Goal: Use online tool/utility: Utilize a website feature to perform a specific function

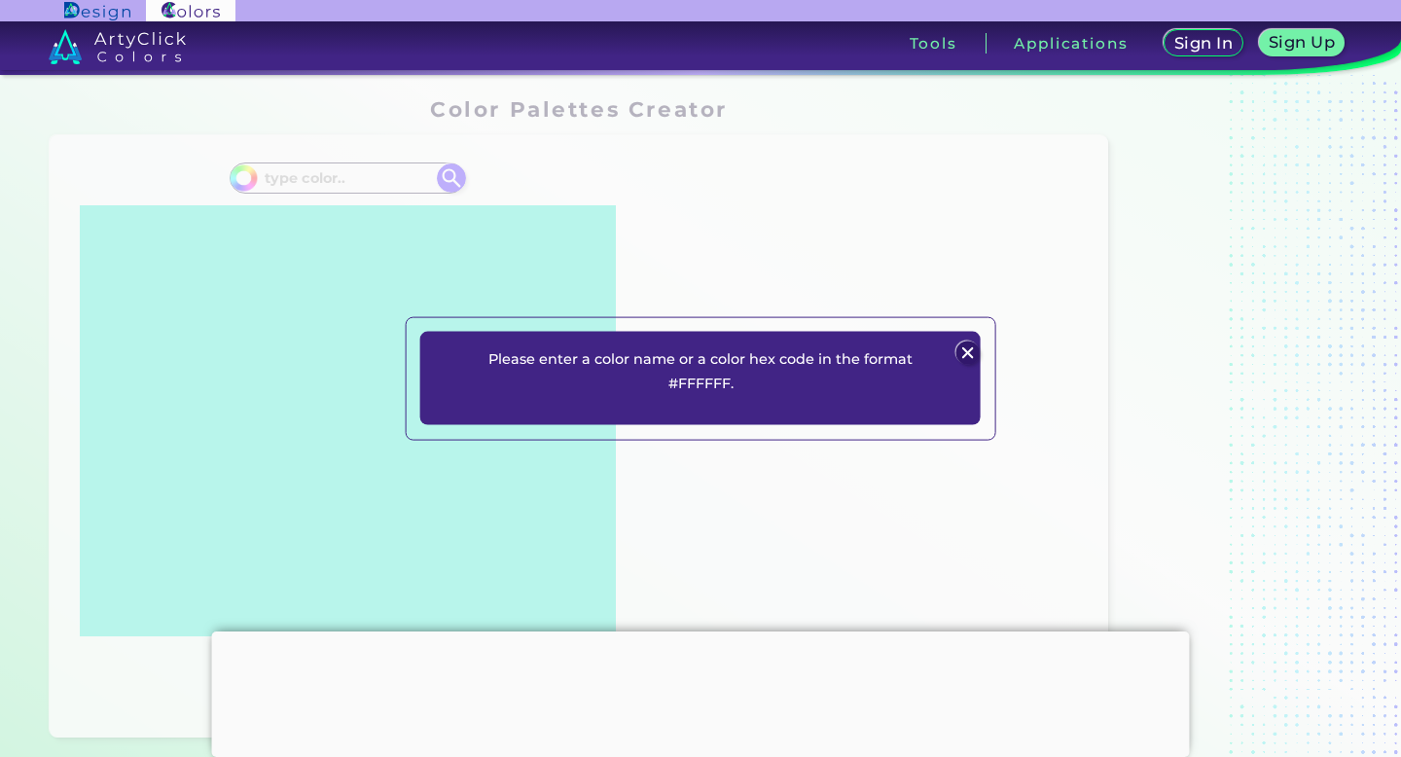
click at [968, 348] on img at bounding box center [966, 352] width 23 height 23
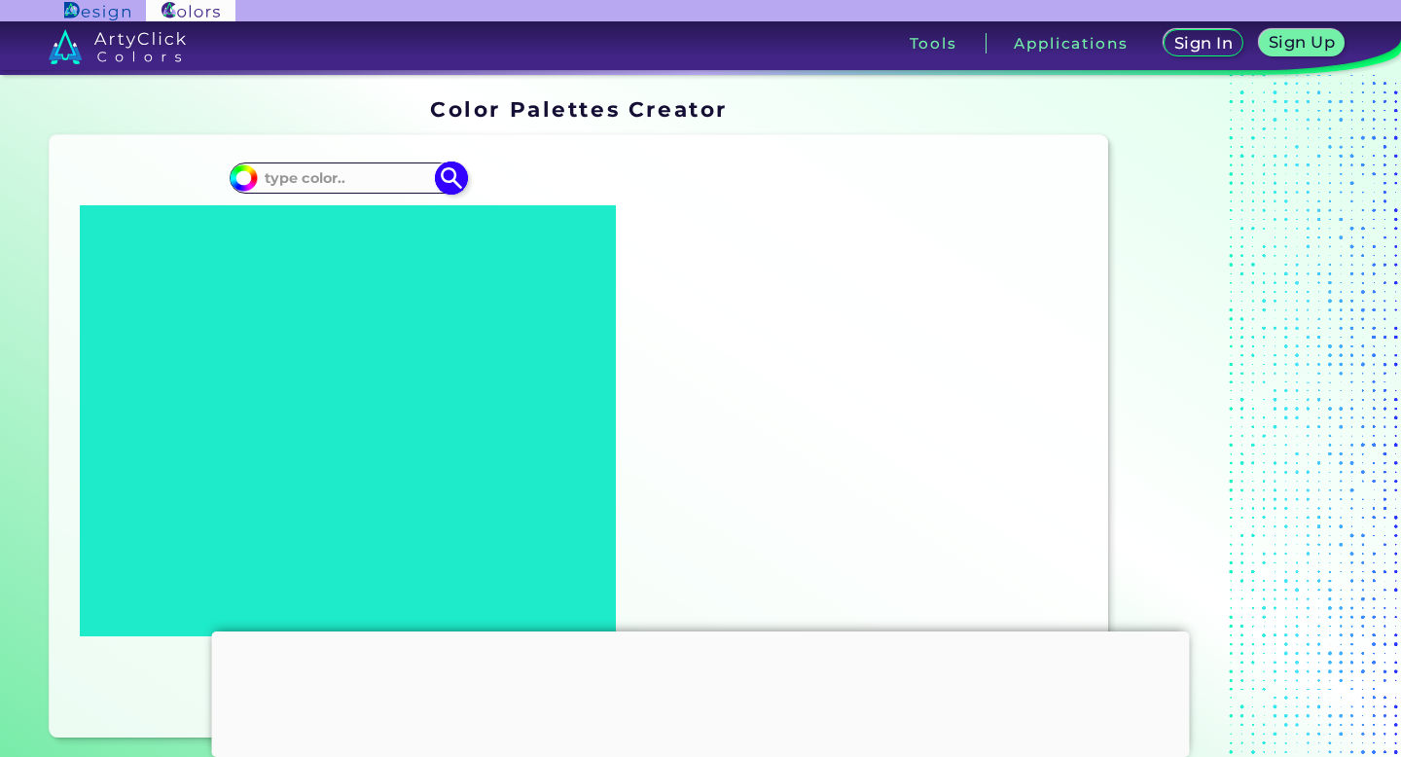
click at [325, 178] on input at bounding box center [348, 178] width 181 height 26
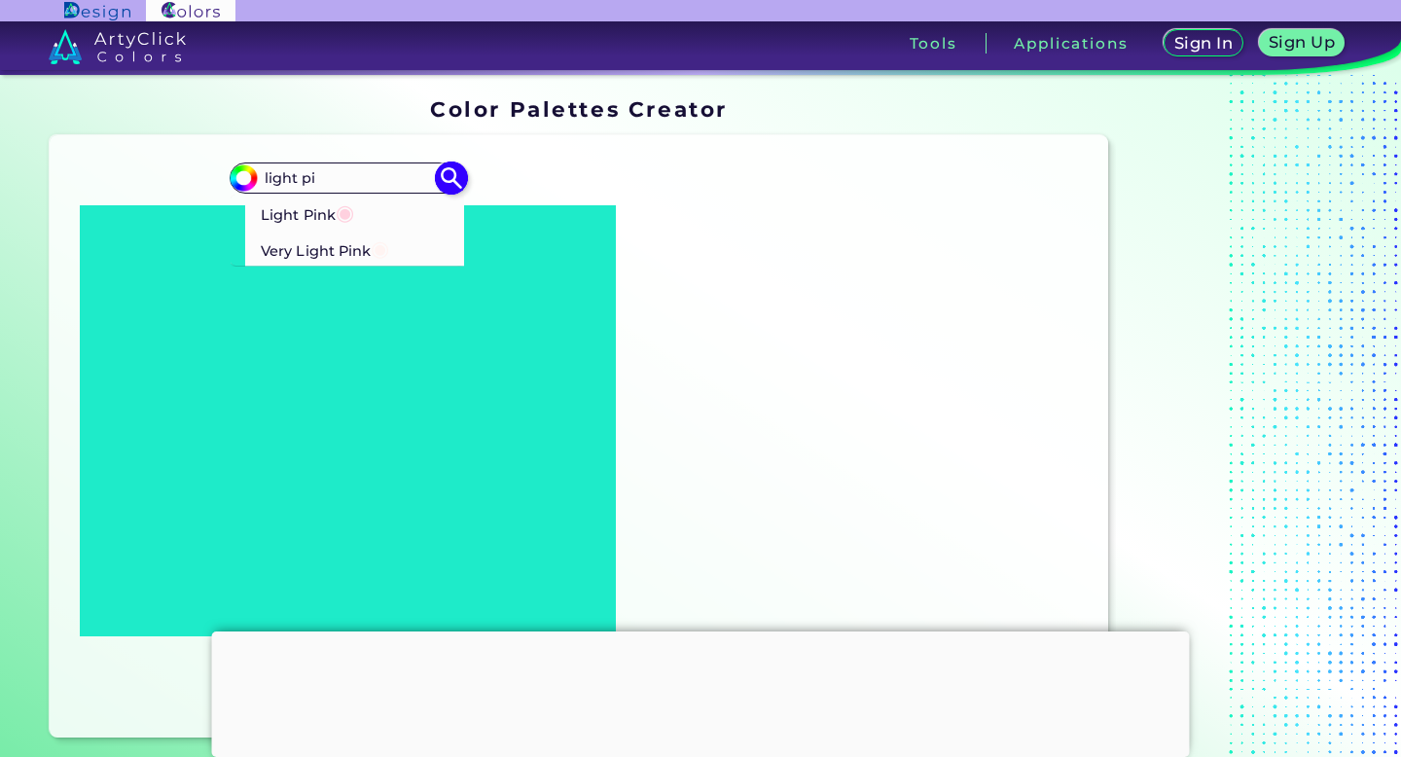
type input "light pi"
click at [293, 211] on p "Light Pink ◉" at bounding box center [308, 213] width 93 height 36
type input "#ffd1df"
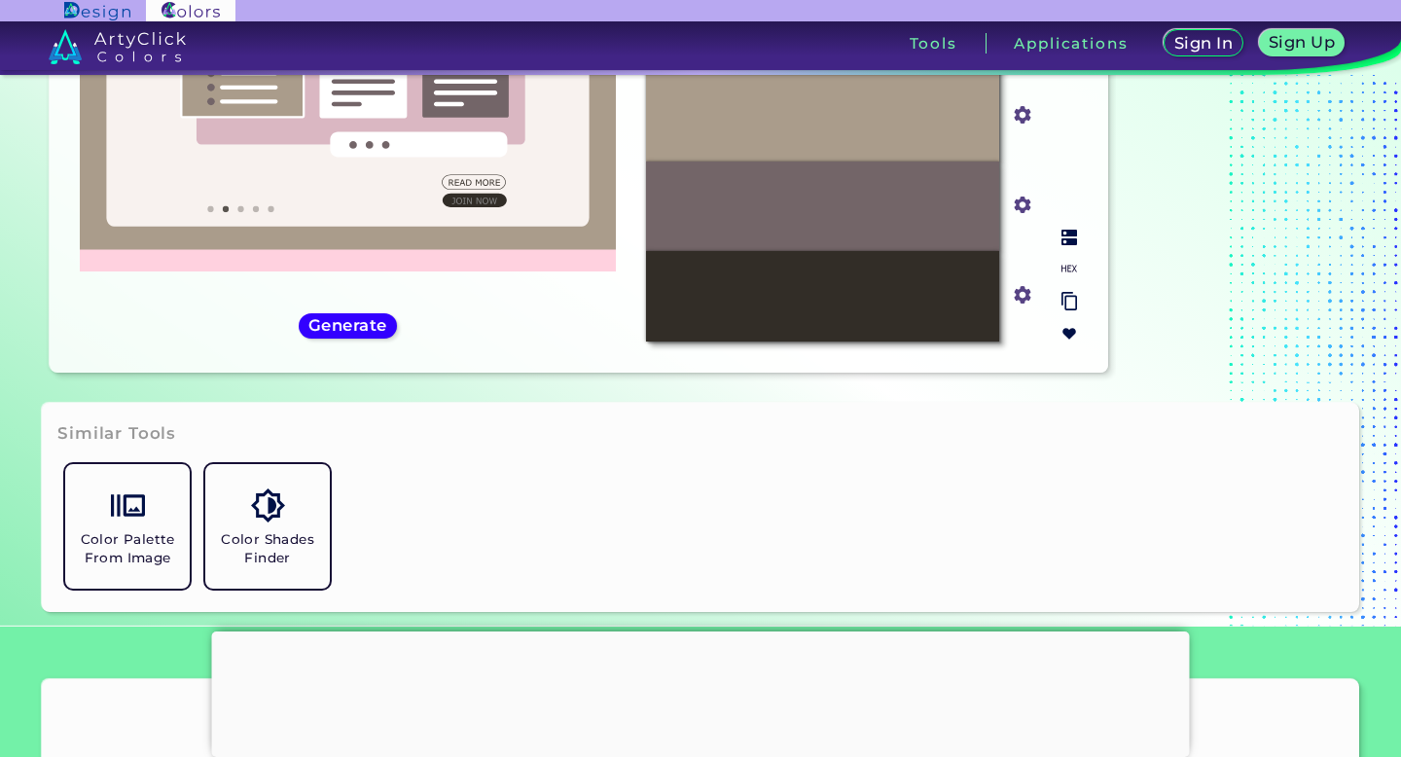
scroll to position [238, 0]
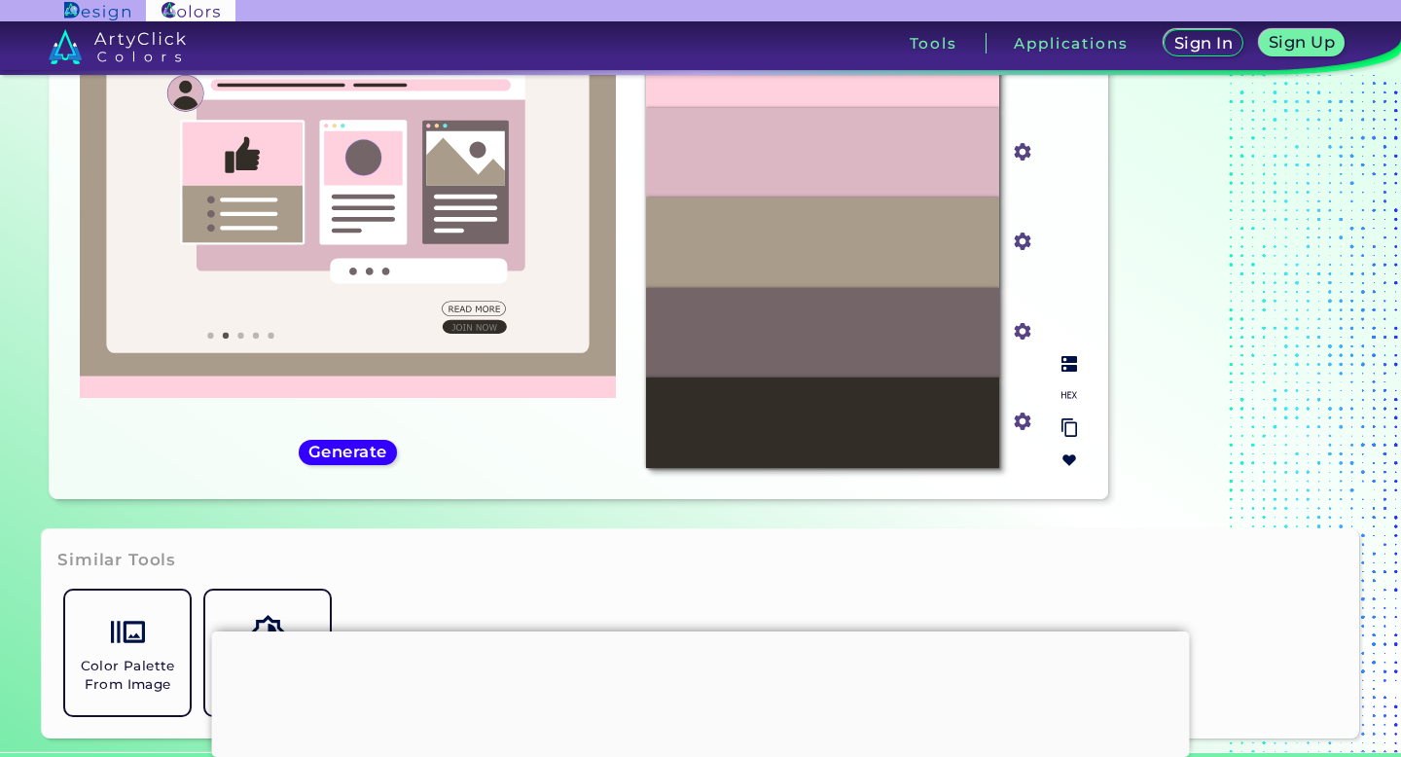
click at [1070, 373] on div at bounding box center [1069, 411] width 31 height 127
click at [1067, 367] on img at bounding box center [1069, 364] width 16 height 16
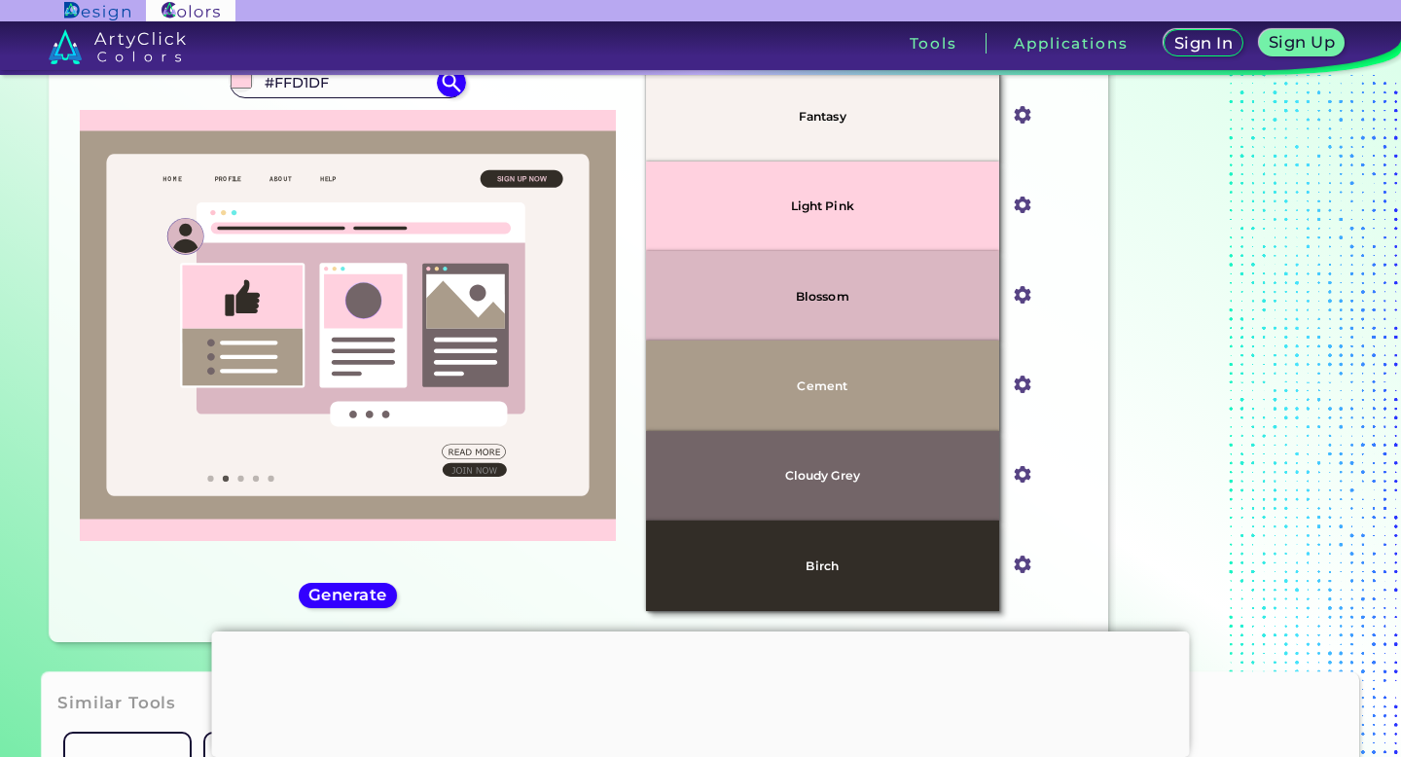
scroll to position [131, 0]
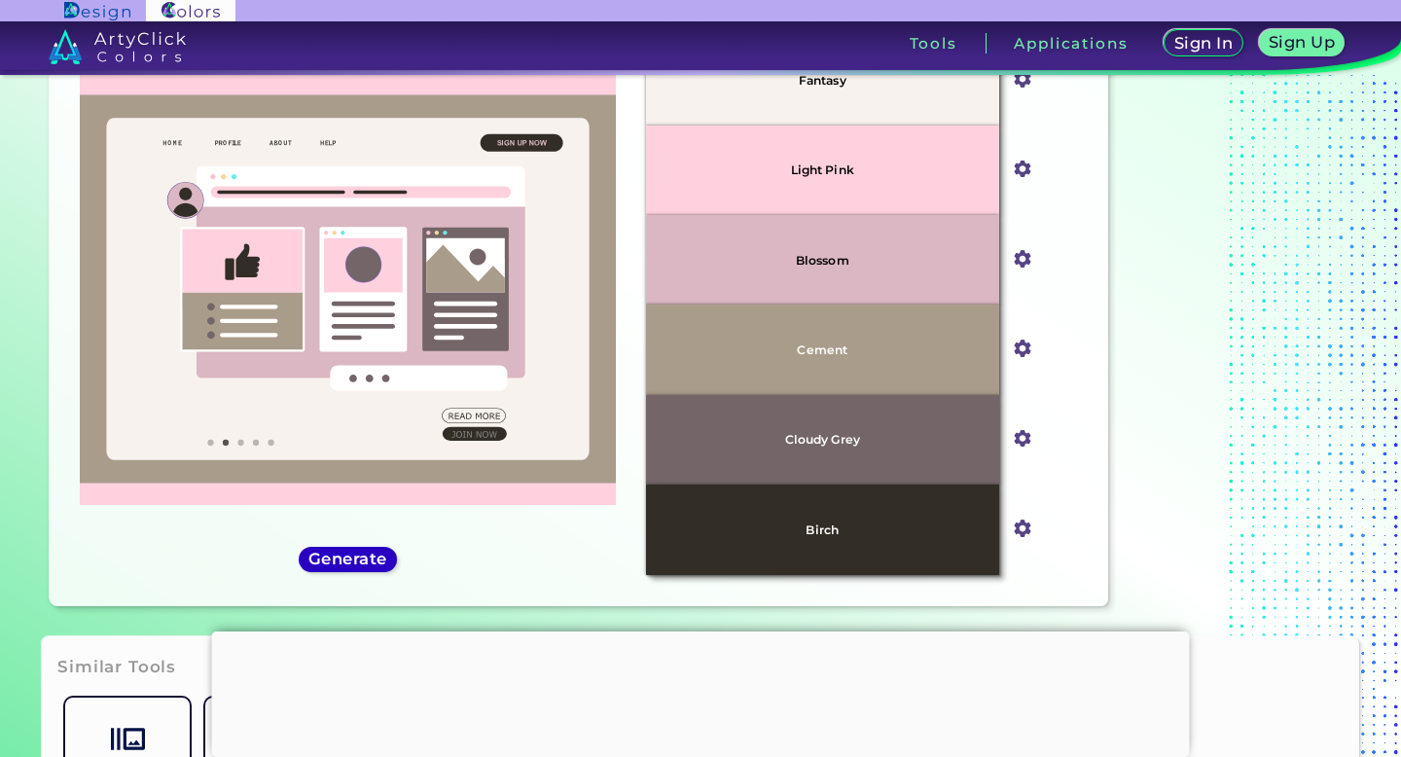
click at [360, 554] on h5 "Generate" at bounding box center [347, 559] width 71 height 15
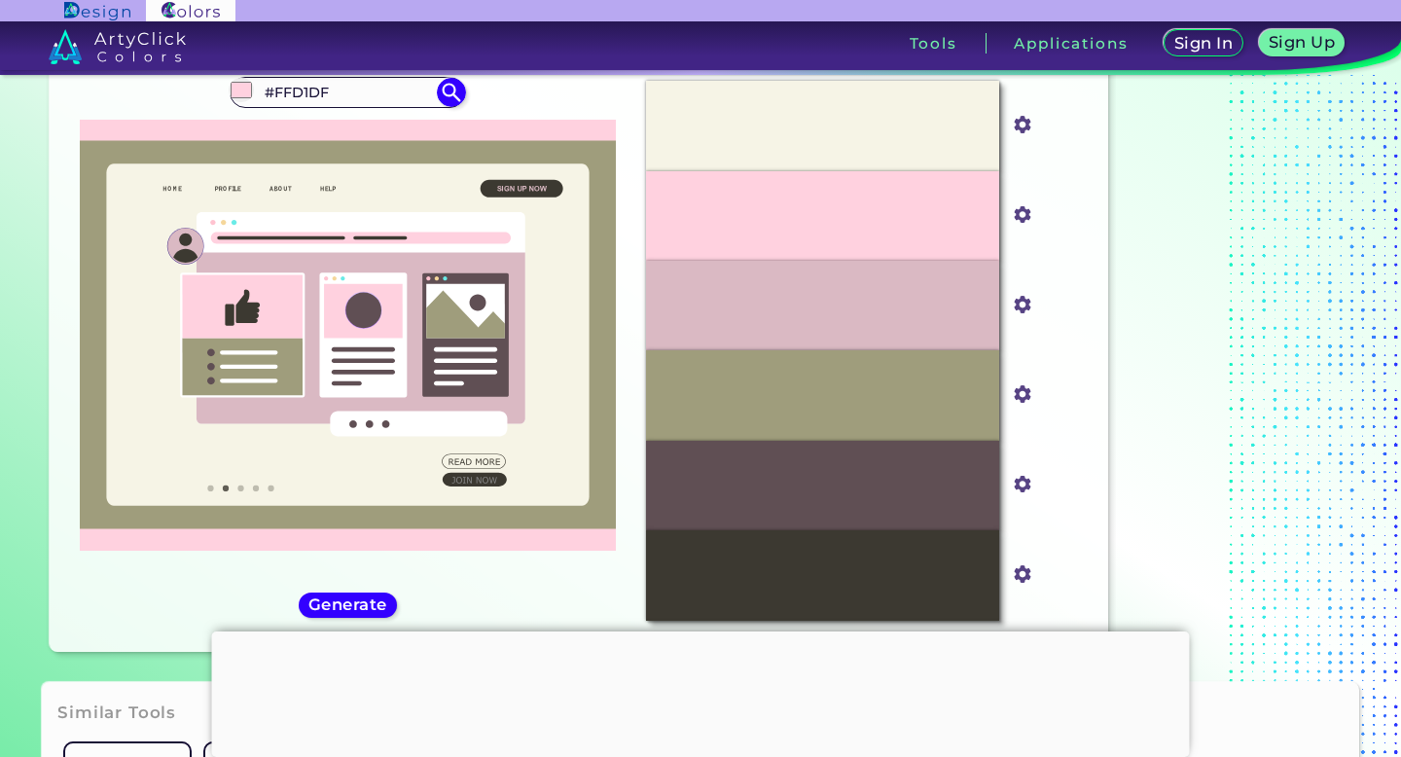
scroll to position [98, 0]
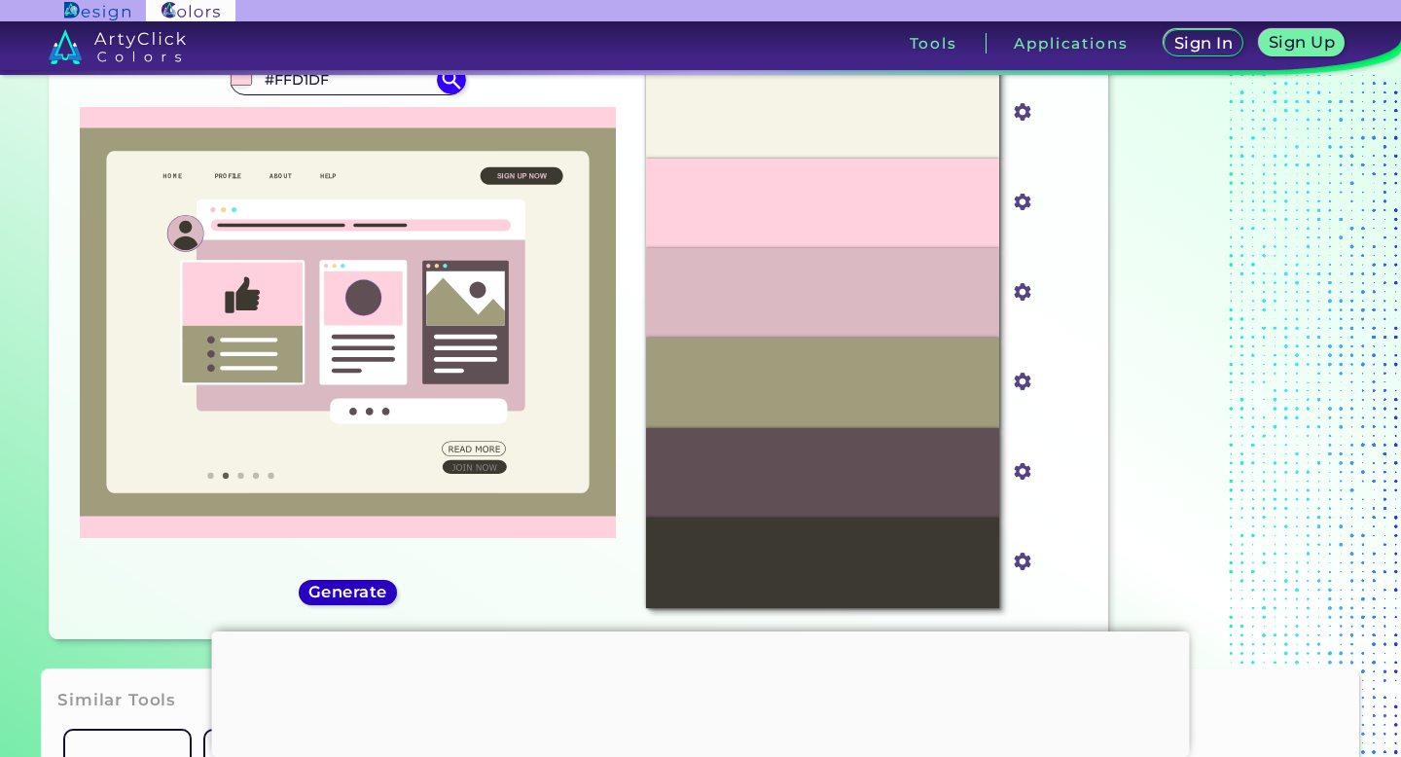
click at [368, 586] on h5 "Generate" at bounding box center [347, 592] width 71 height 15
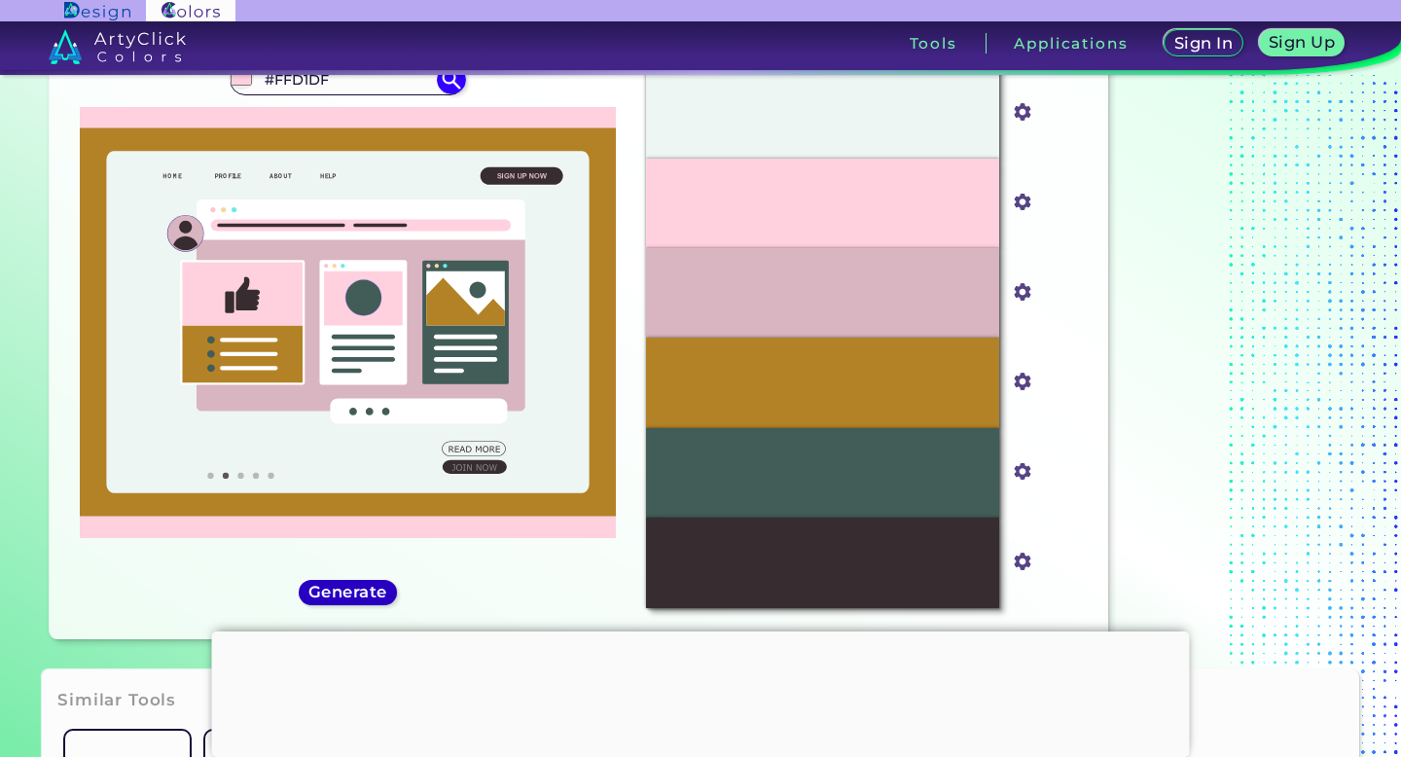
click at [368, 586] on h5 "Generate" at bounding box center [347, 592] width 71 height 15
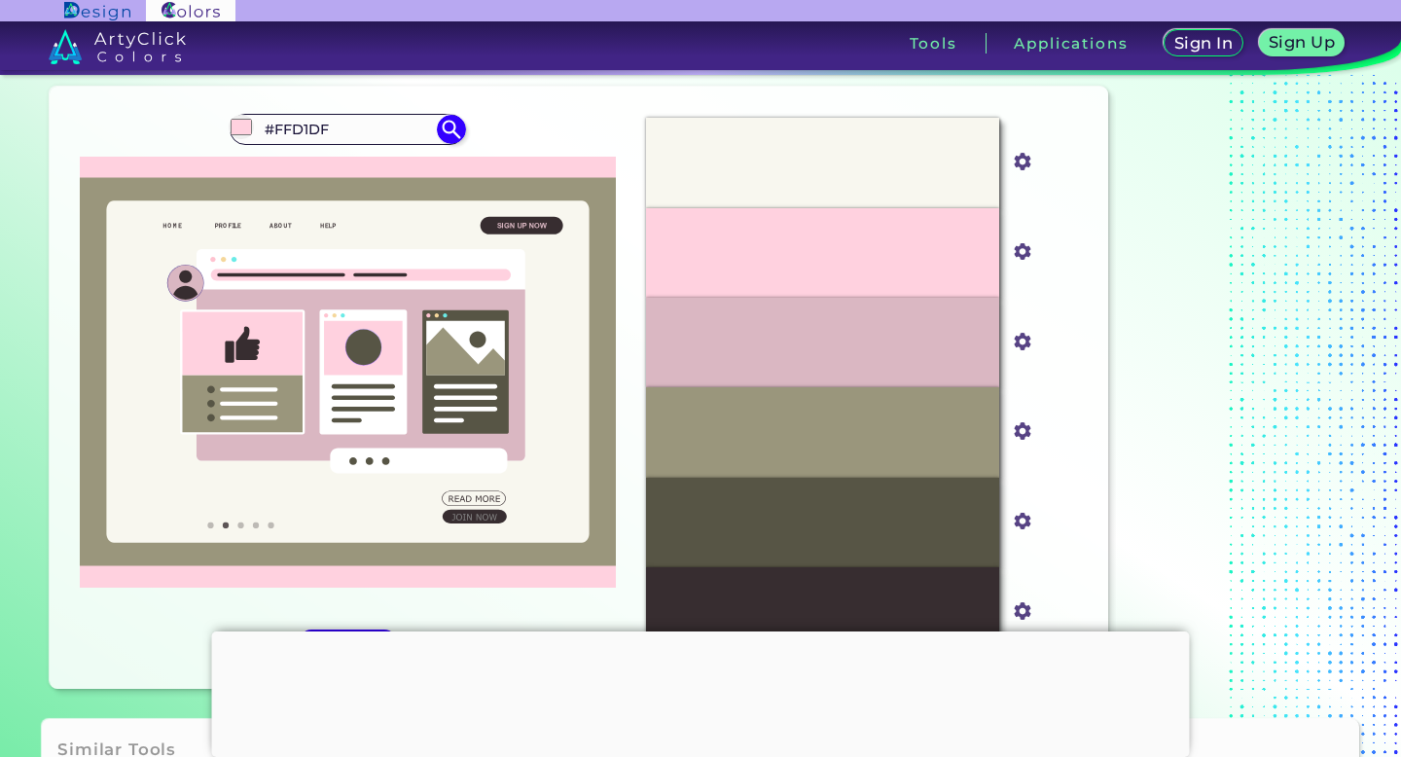
scroll to position [50, 0]
click at [302, 130] on input "#FFD1DF" at bounding box center [348, 129] width 181 height 26
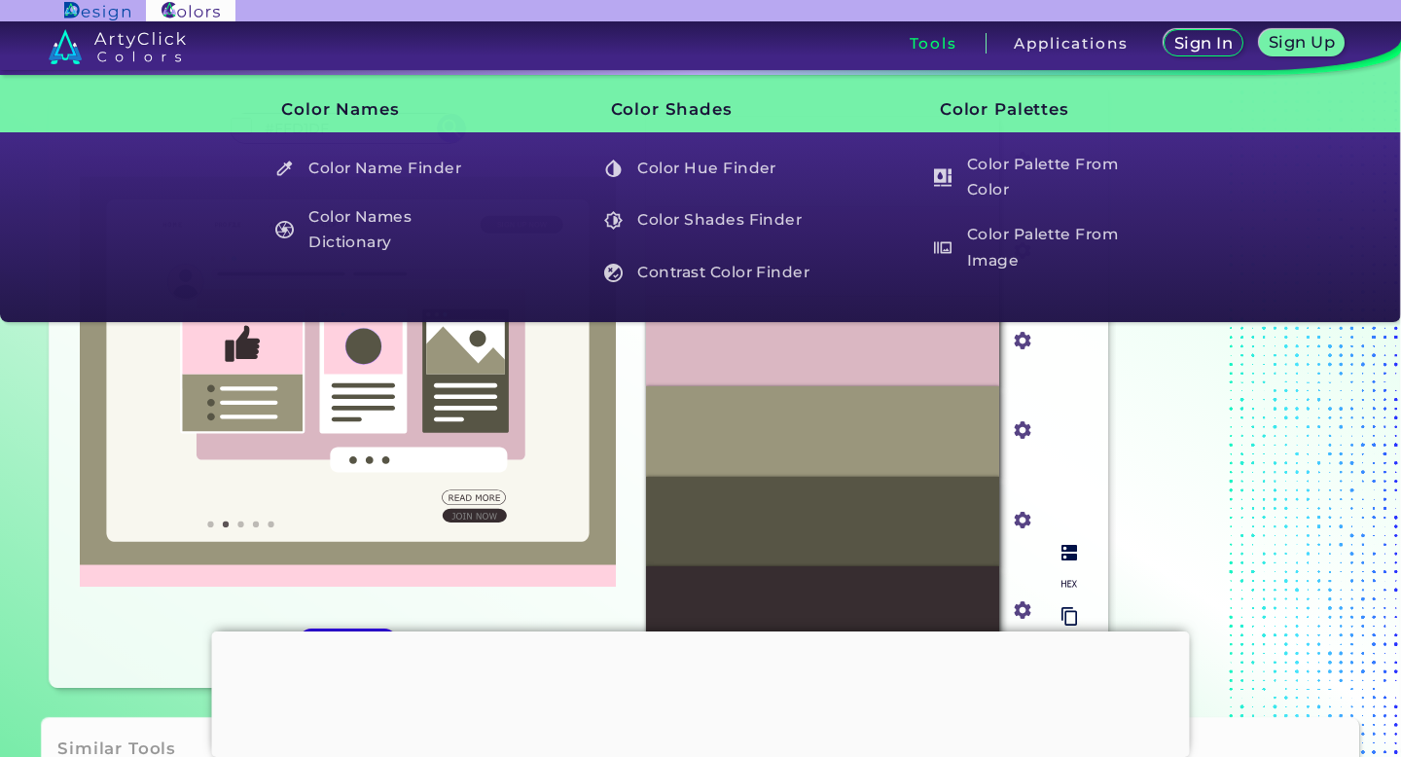
click at [1022, 440] on input "#9a967c" at bounding box center [1018, 428] width 24 height 24
click at [921, 431] on div "#9A967C" at bounding box center [822, 431] width 353 height 90
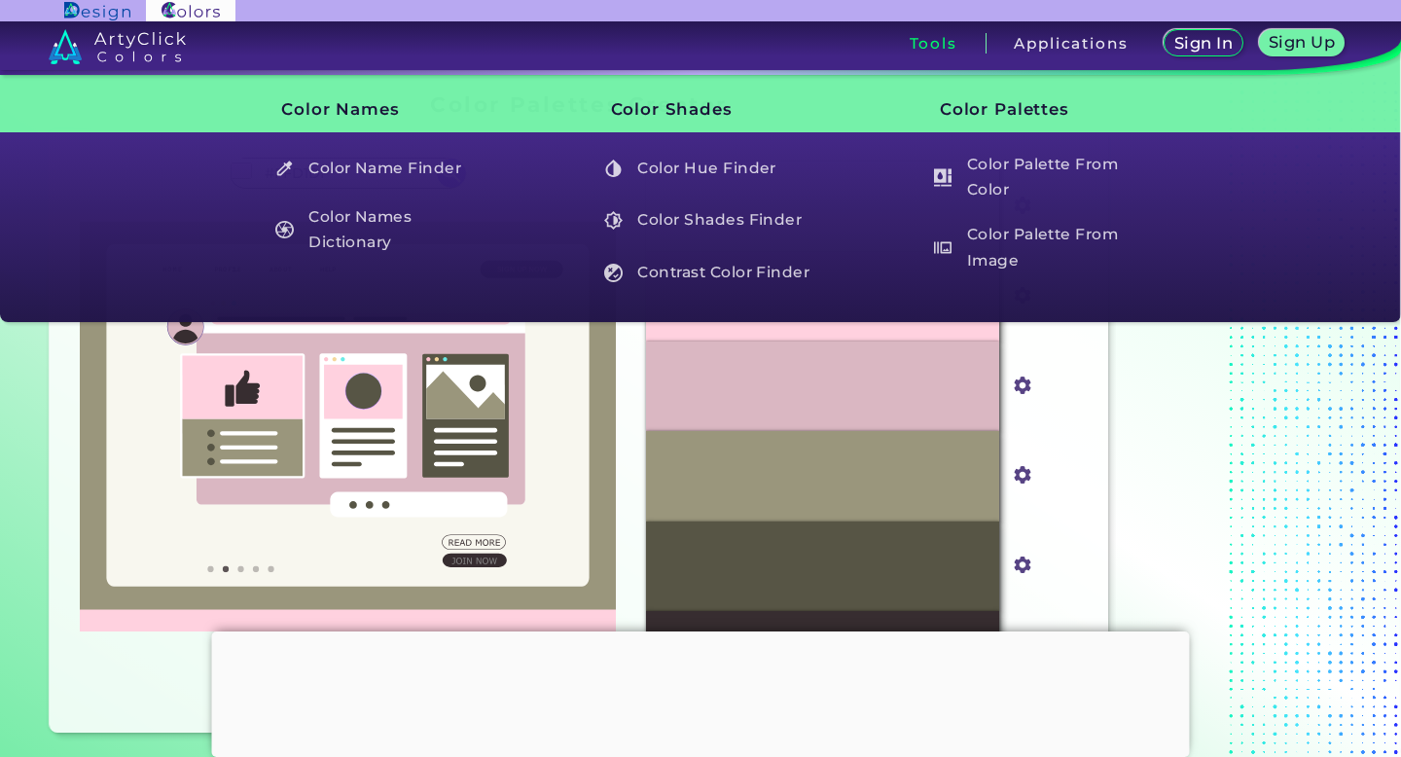
scroll to position [0, 0]
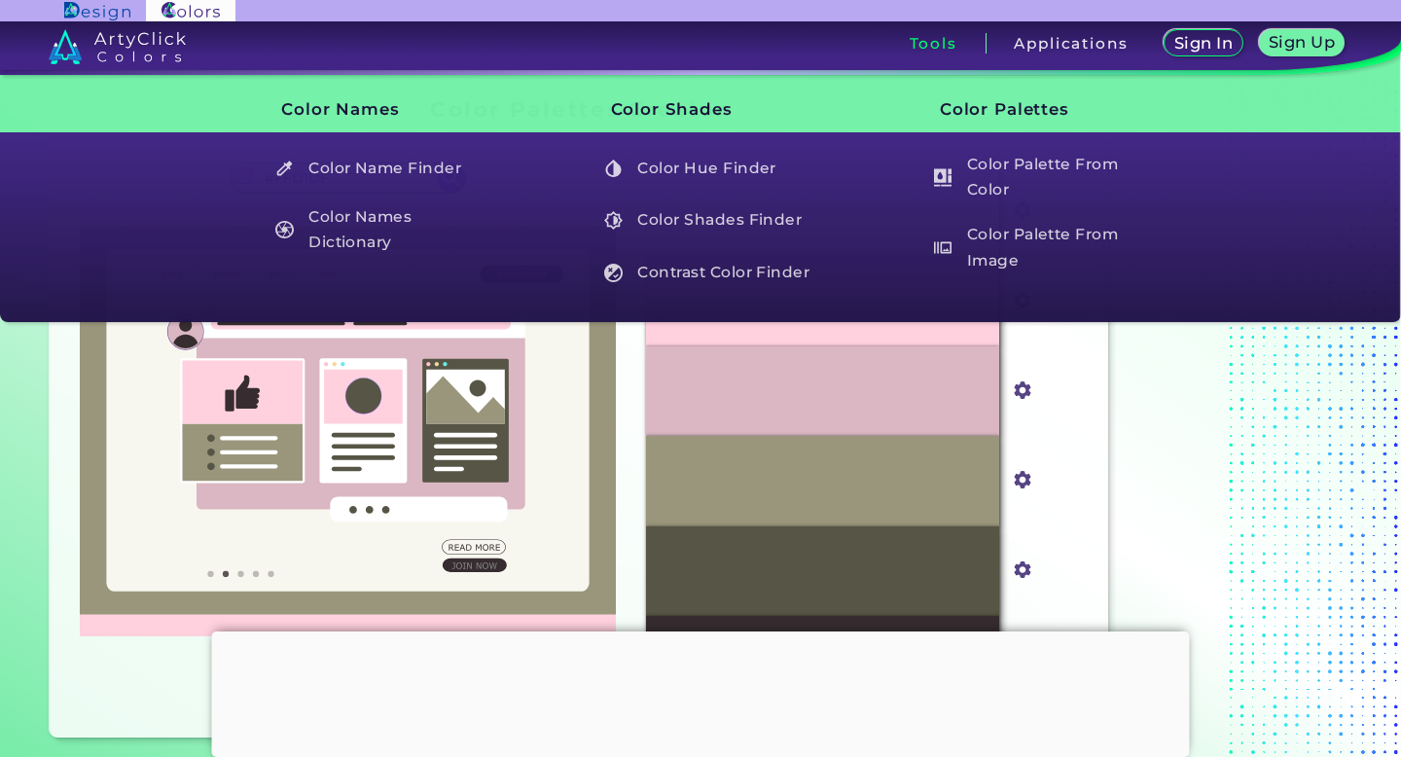
click at [579, 444] on icon at bounding box center [348, 421] width 484 height 342
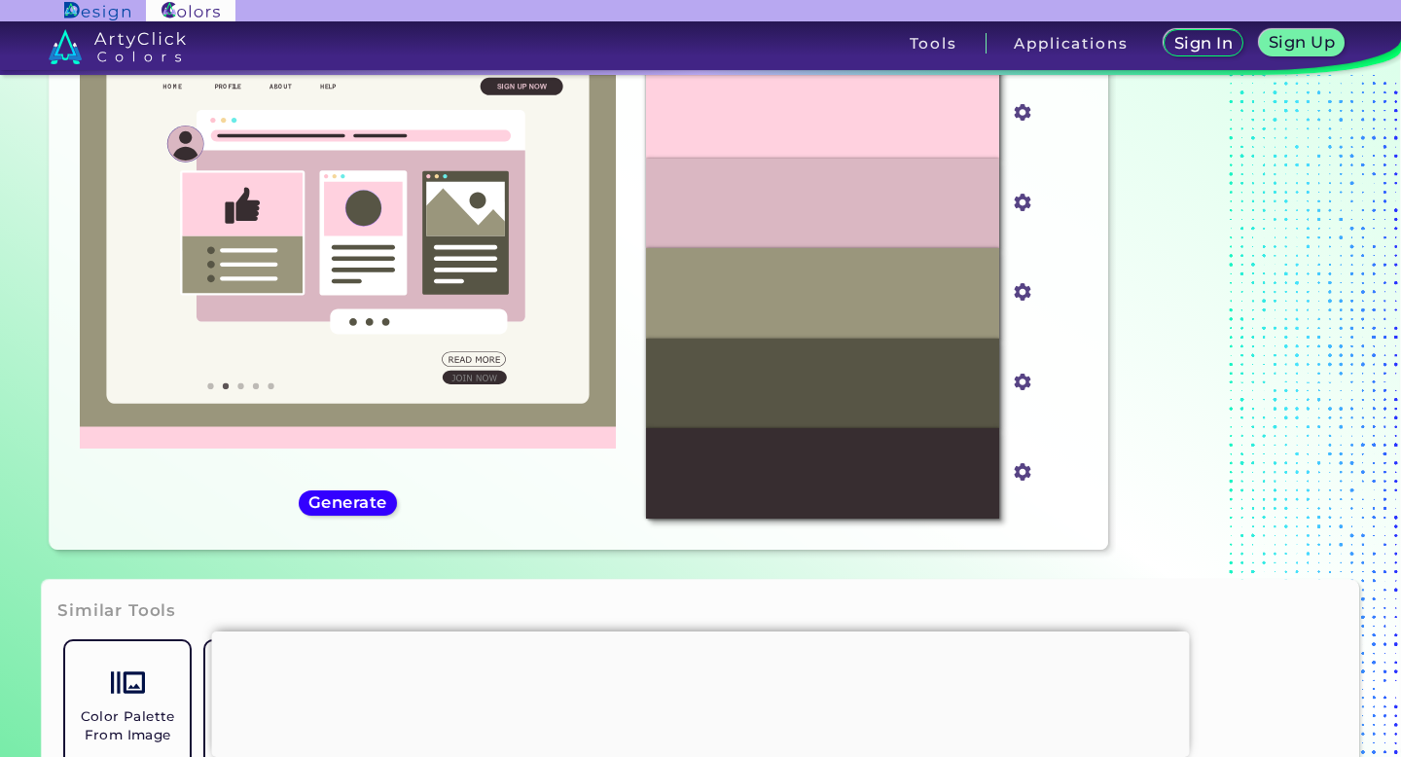
scroll to position [314, 0]
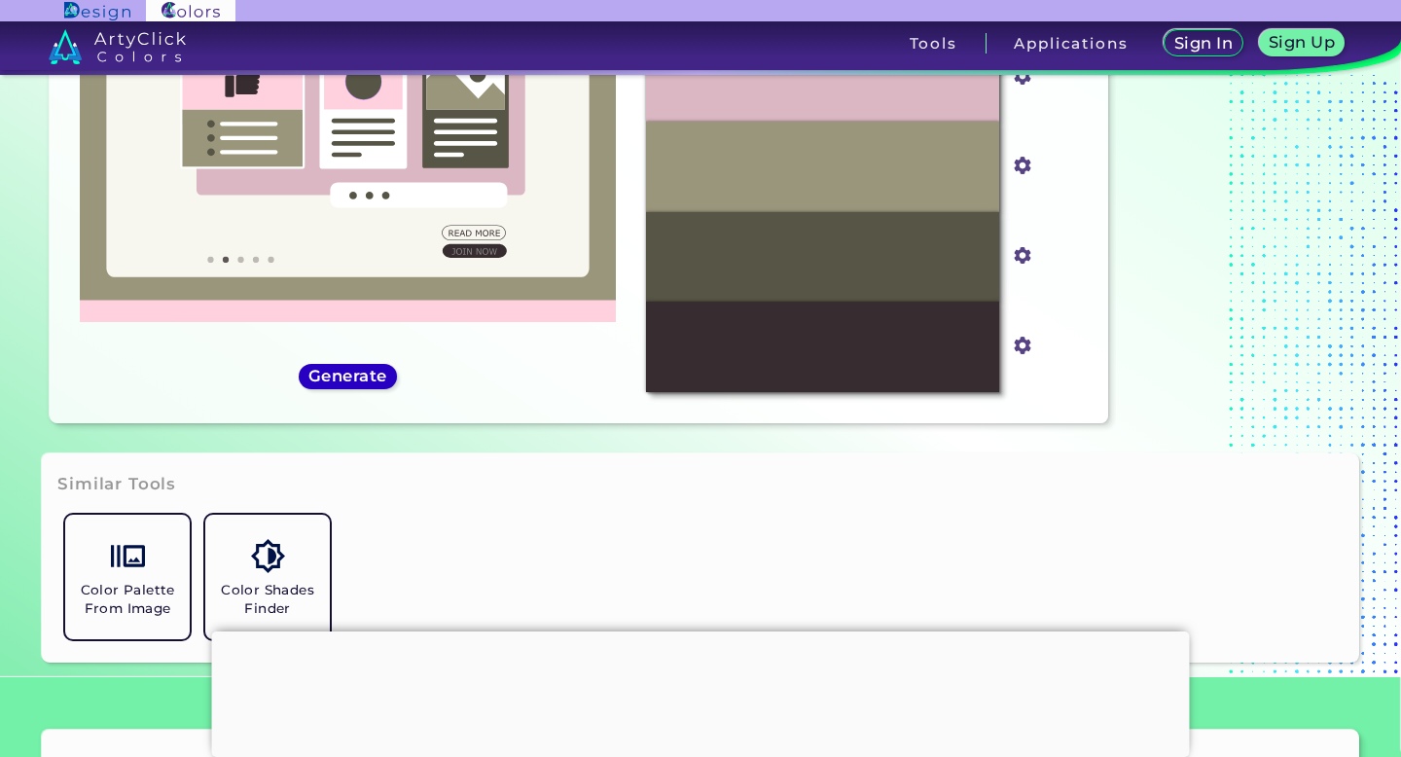
click at [380, 385] on div "Generate" at bounding box center [348, 376] width 88 height 22
click at [382, 377] on h5 "Generate" at bounding box center [347, 376] width 71 height 15
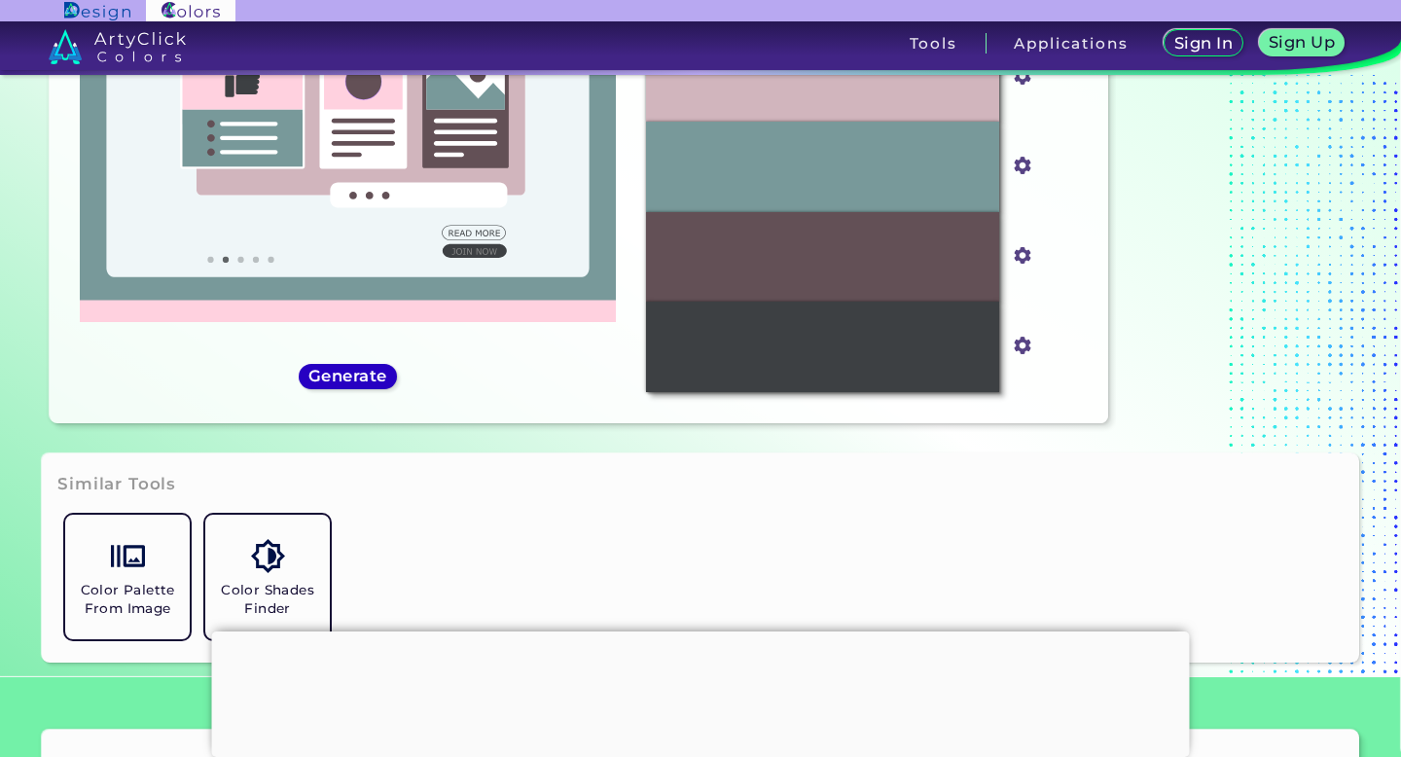
click at [382, 377] on h5 "Generate" at bounding box center [347, 376] width 71 height 15
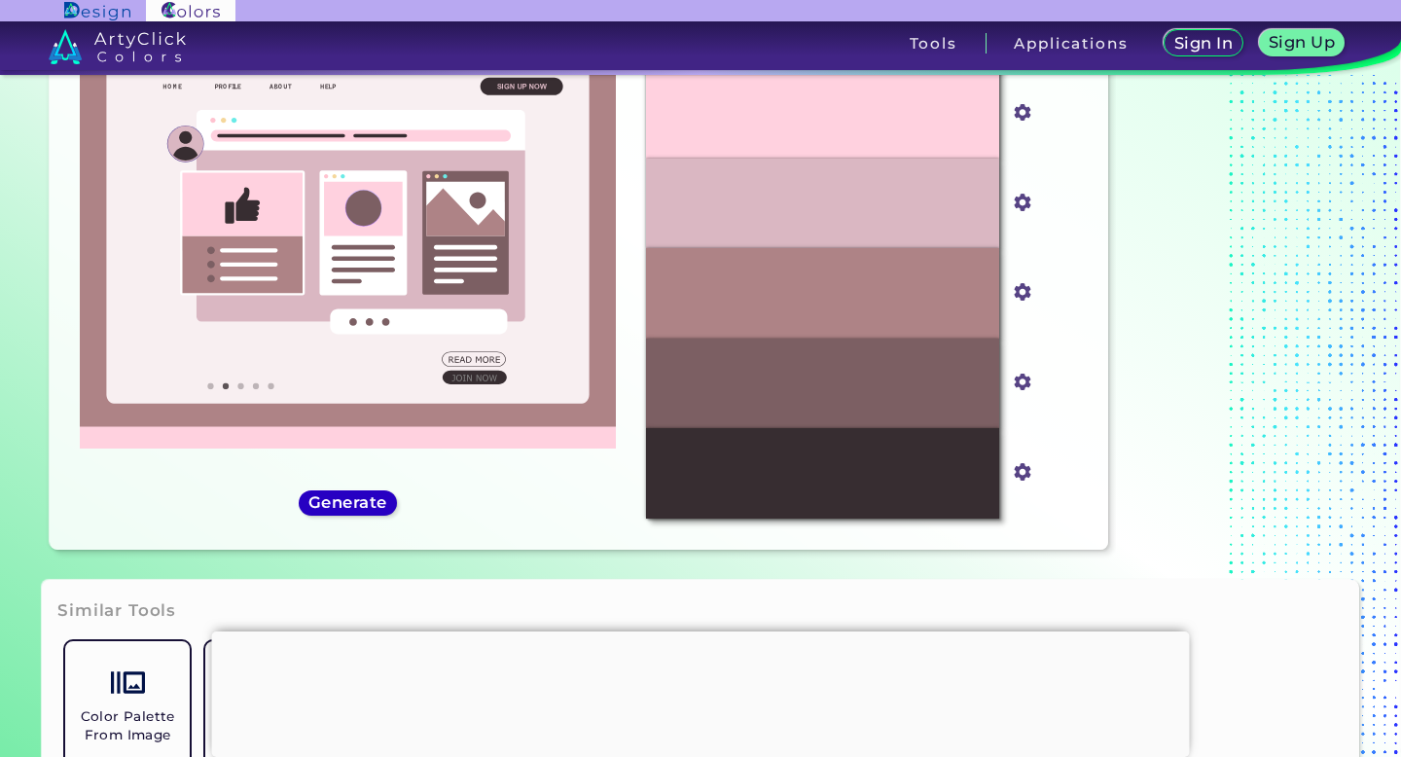
scroll to position [168, 0]
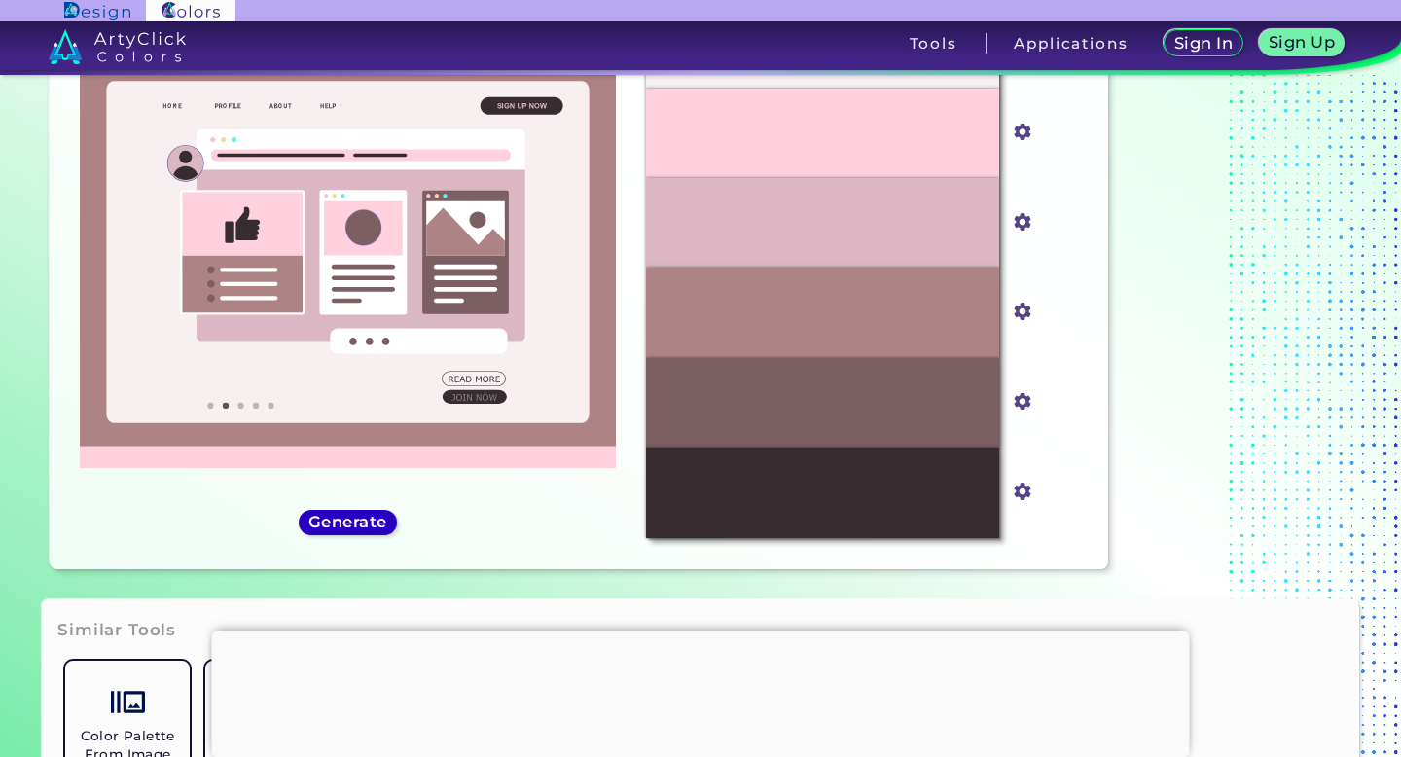
click at [344, 515] on h5 "Generate" at bounding box center [347, 522] width 71 height 15
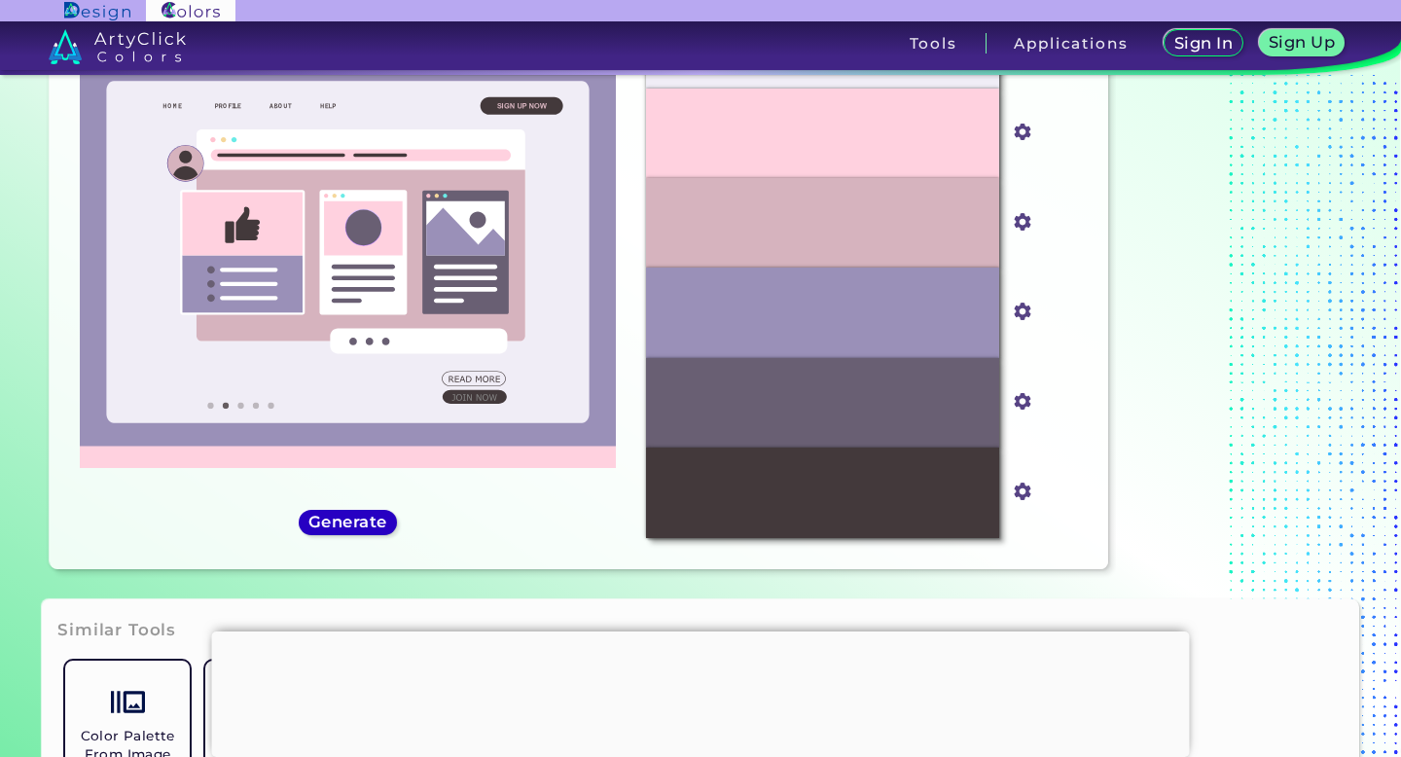
click at [344, 515] on h5 "Generate" at bounding box center [347, 522] width 71 height 15
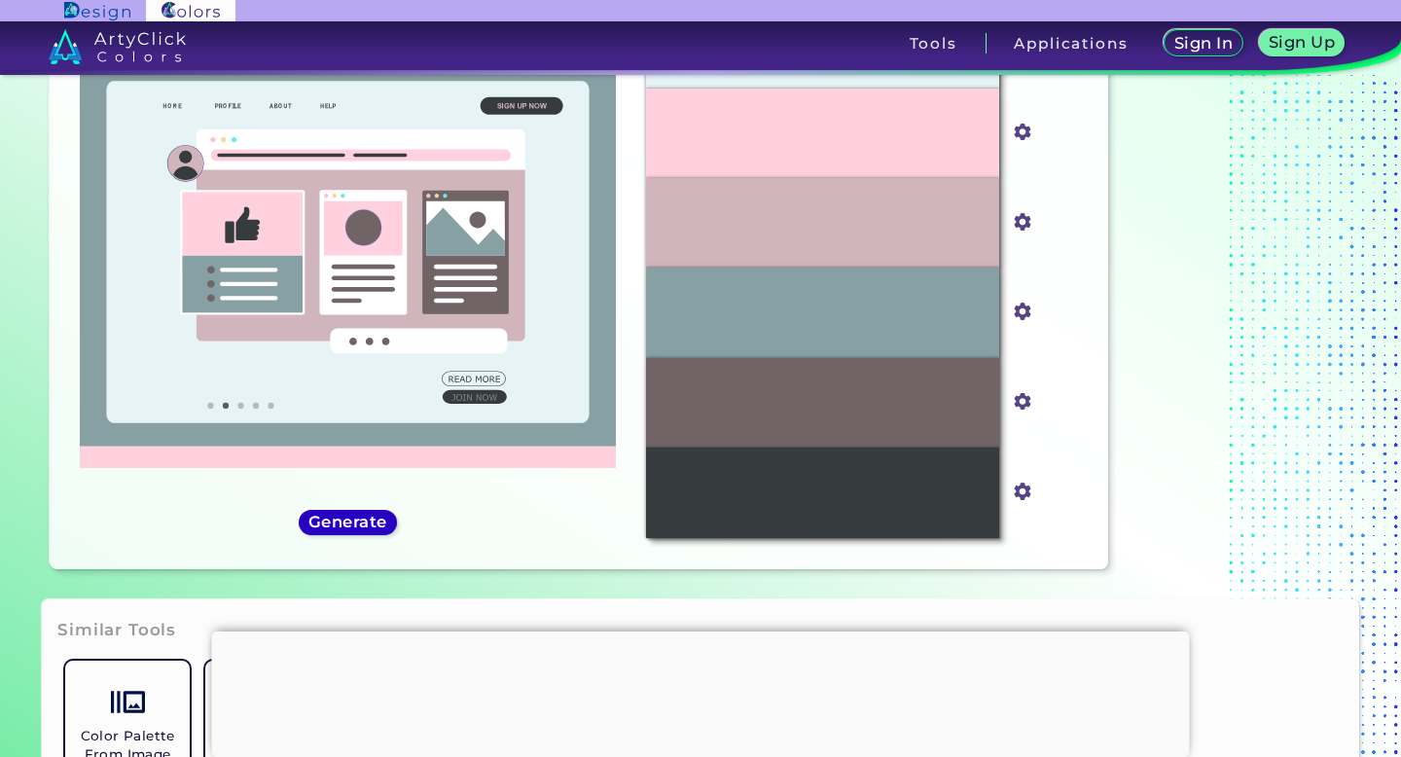
click at [344, 515] on h5 "Generate" at bounding box center [347, 522] width 71 height 15
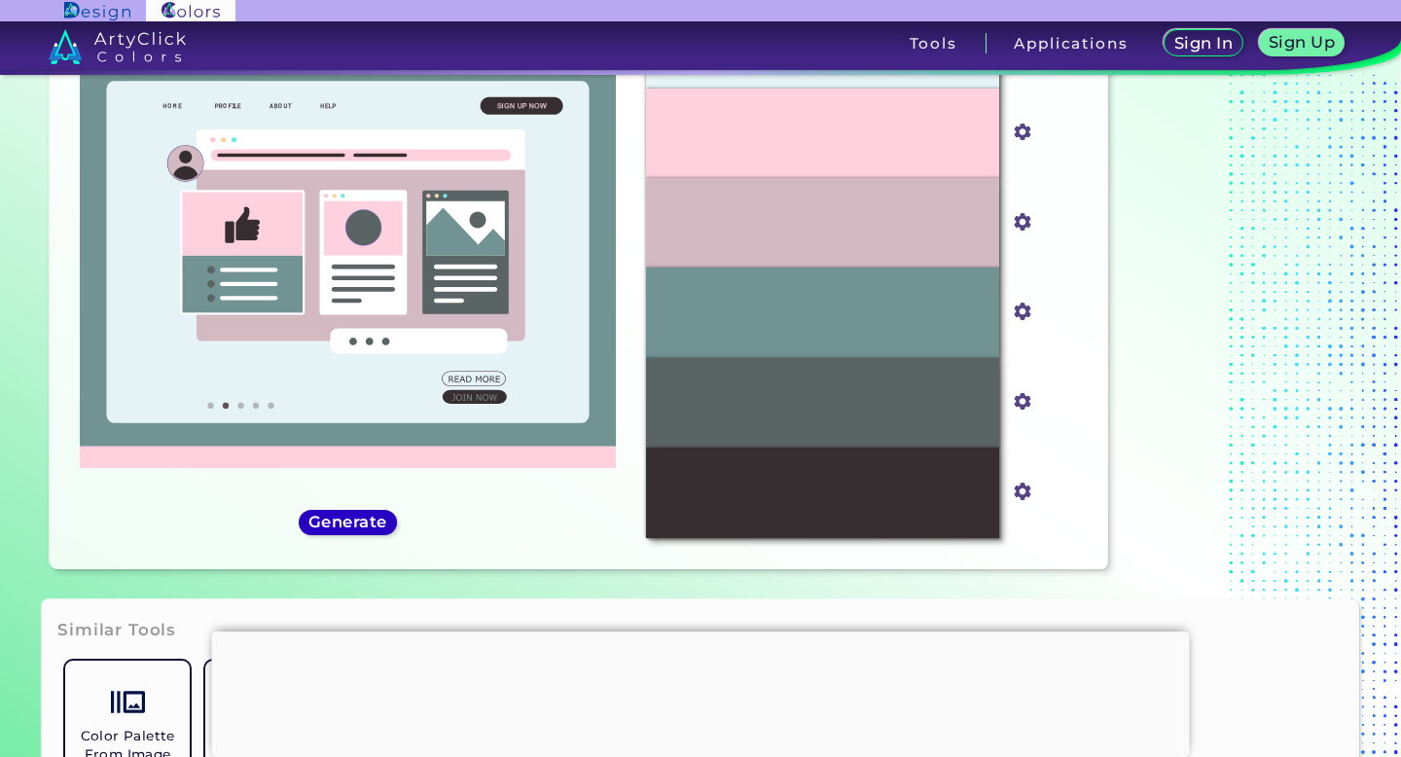
click at [344, 515] on h5 "Generate" at bounding box center [347, 522] width 71 height 15
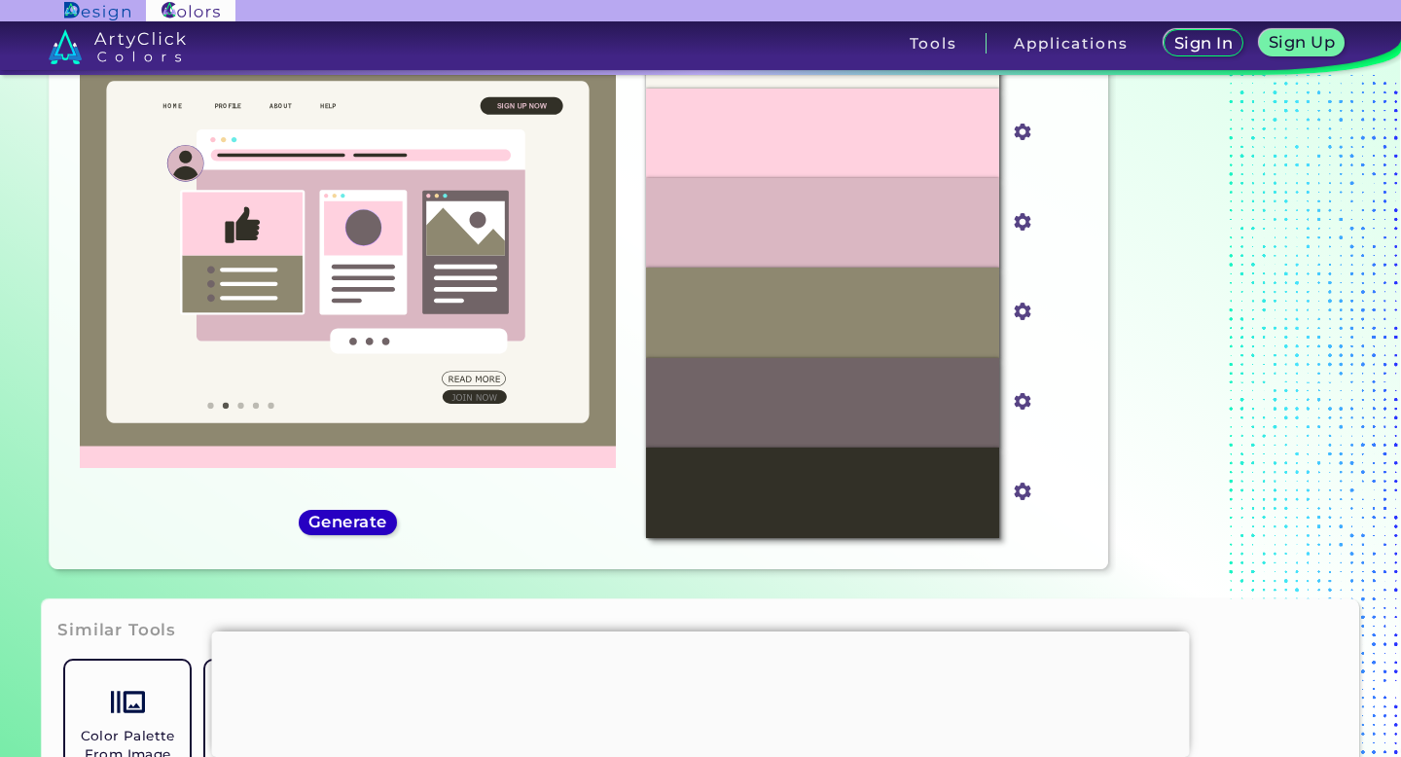
click at [345, 515] on h5 "Generate" at bounding box center [347, 522] width 71 height 15
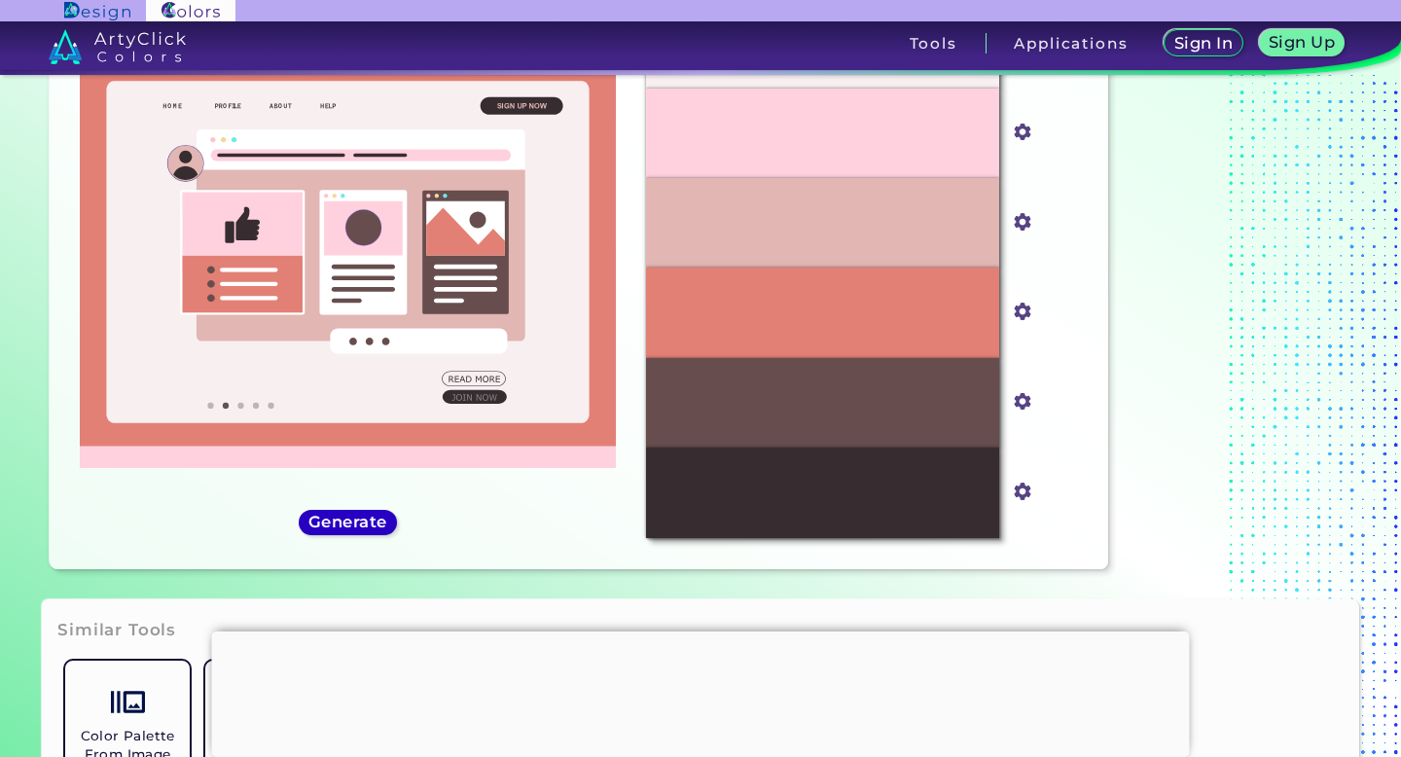
click at [345, 515] on h5 "Generate" at bounding box center [347, 522] width 71 height 15
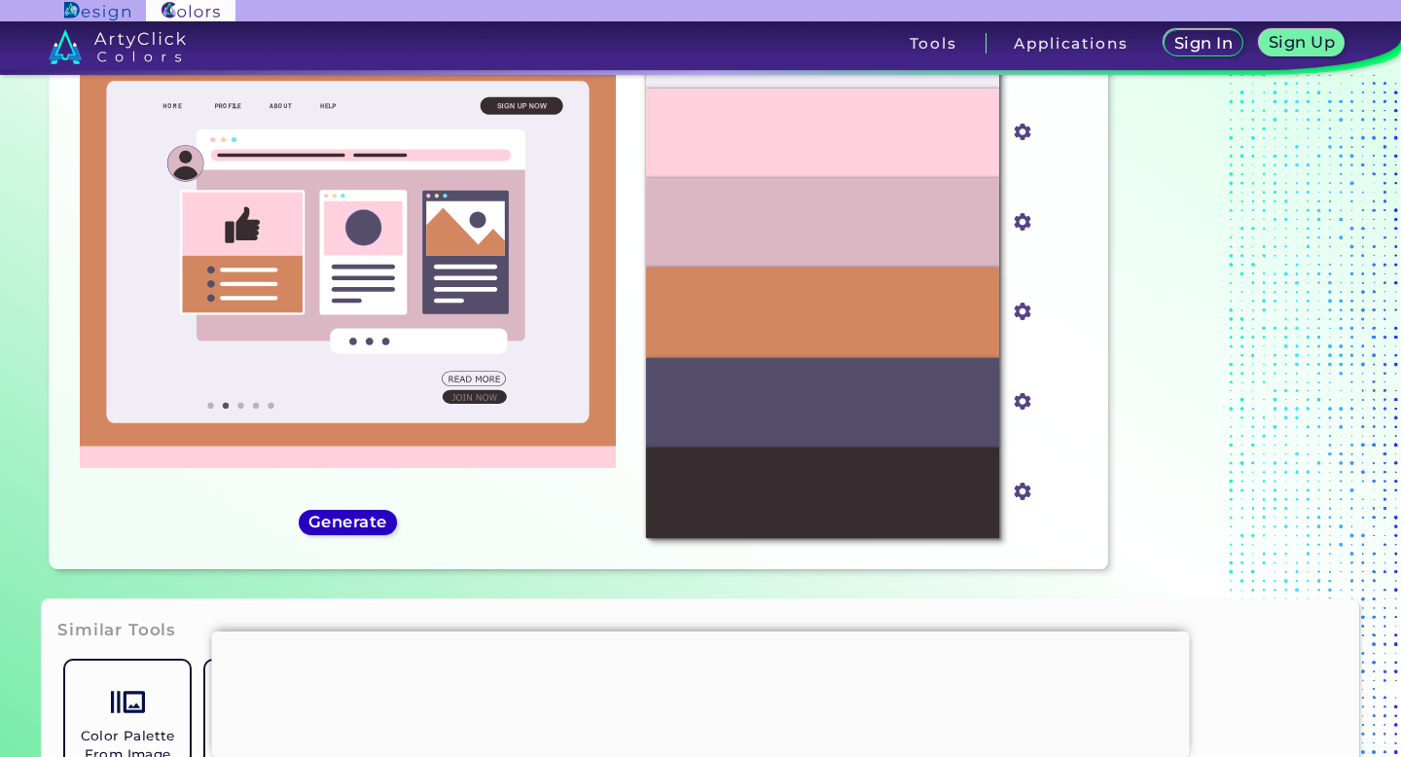
click at [345, 515] on h5 "Generate" at bounding box center [347, 522] width 71 height 15
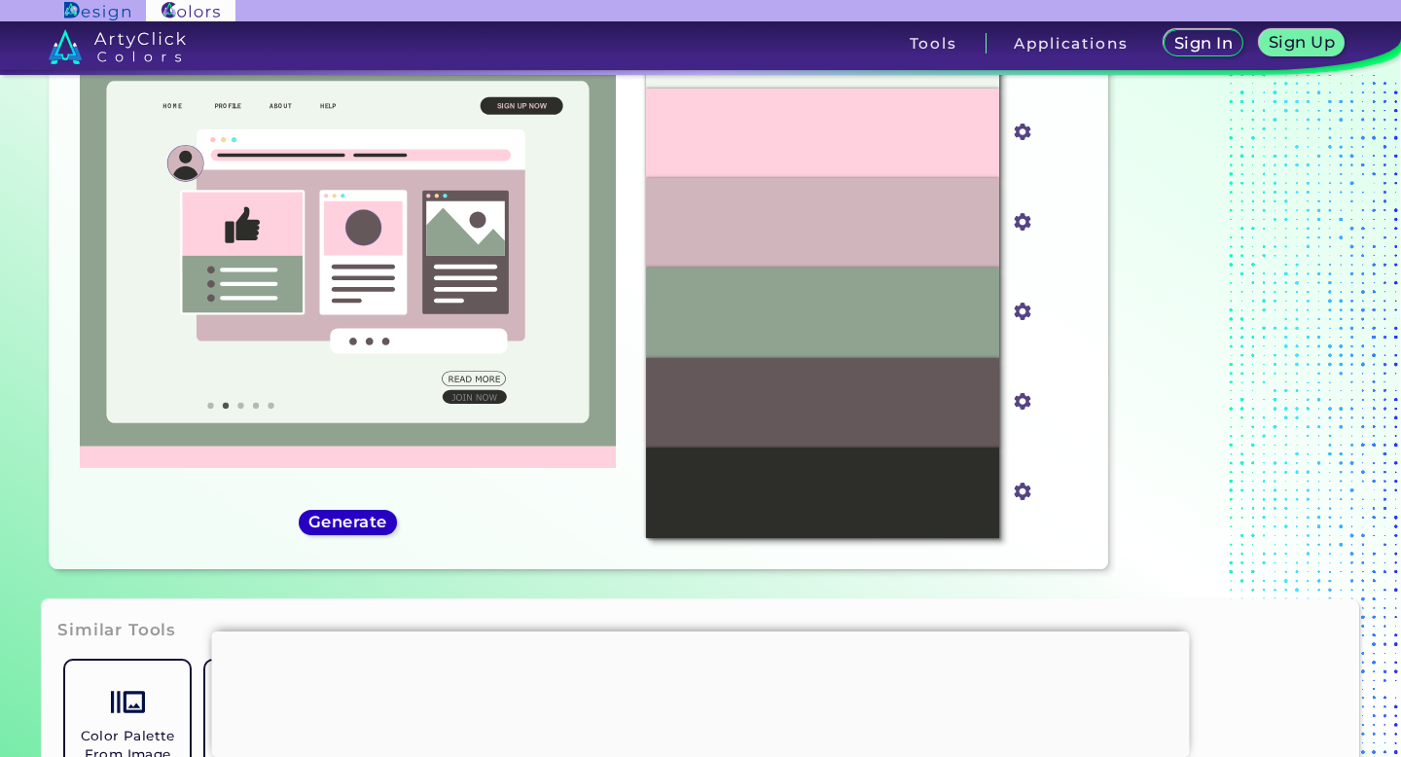
click at [345, 515] on h5 "Generate" at bounding box center [347, 522] width 71 height 15
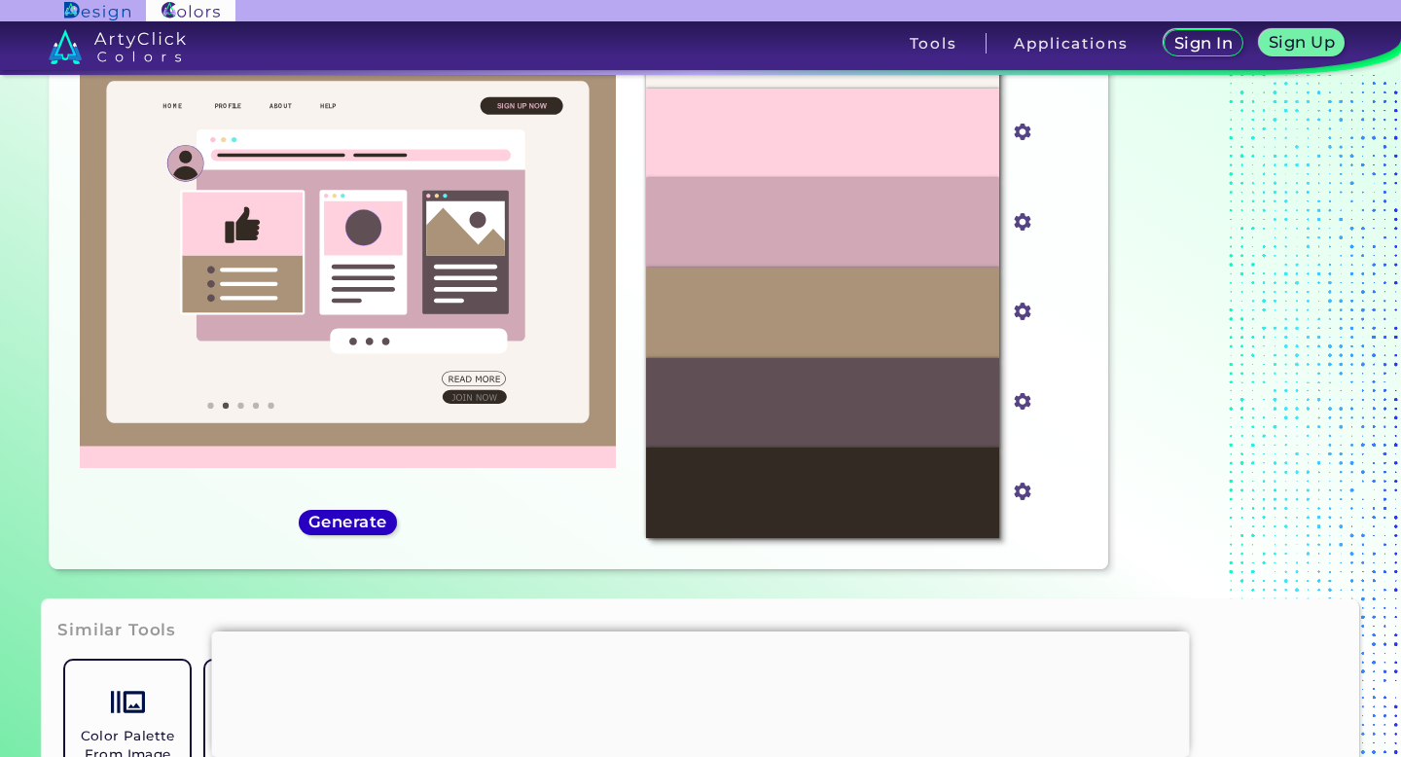
click at [345, 515] on h5 "Generate" at bounding box center [347, 522] width 71 height 15
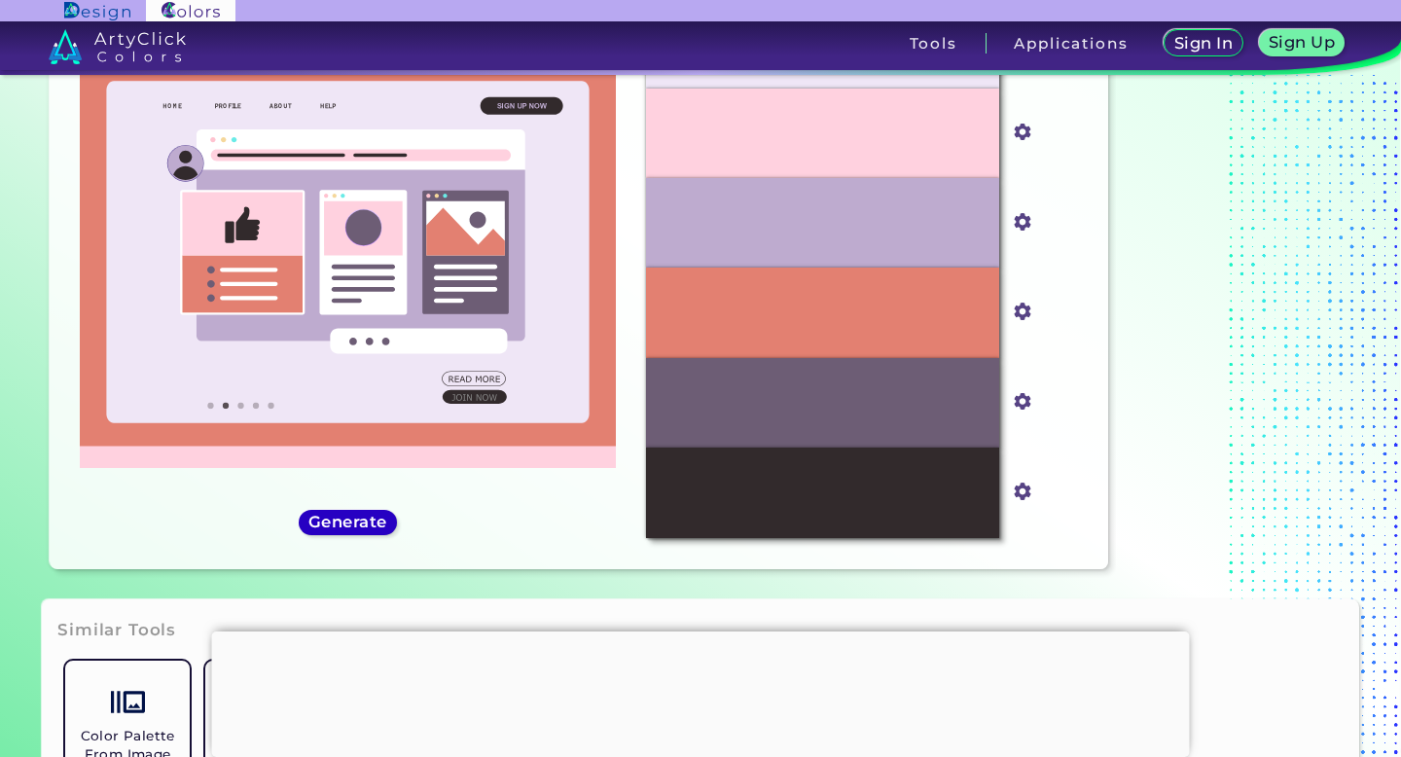
click at [345, 515] on h5 "Generate" at bounding box center [347, 522] width 71 height 15
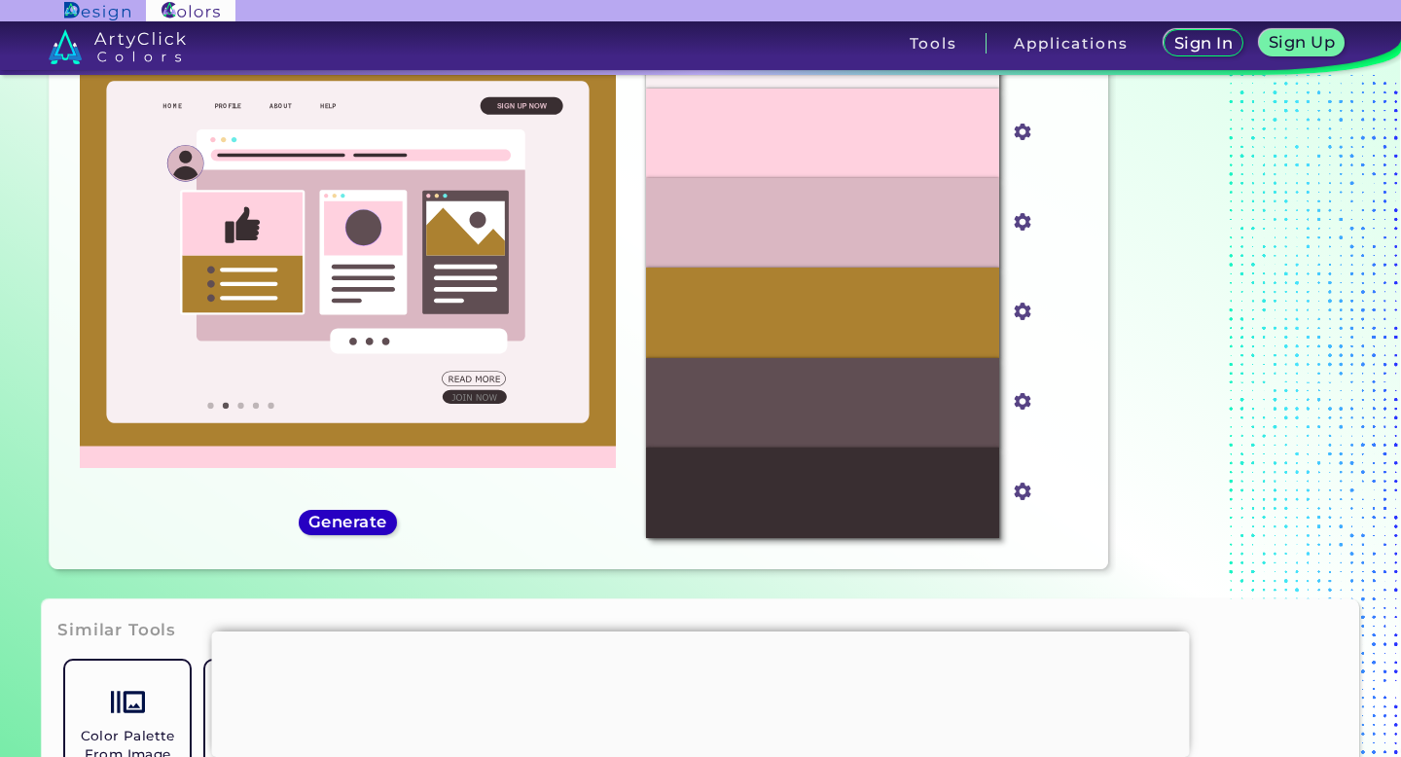
click at [345, 515] on h5 "Generate" at bounding box center [347, 522] width 71 height 15
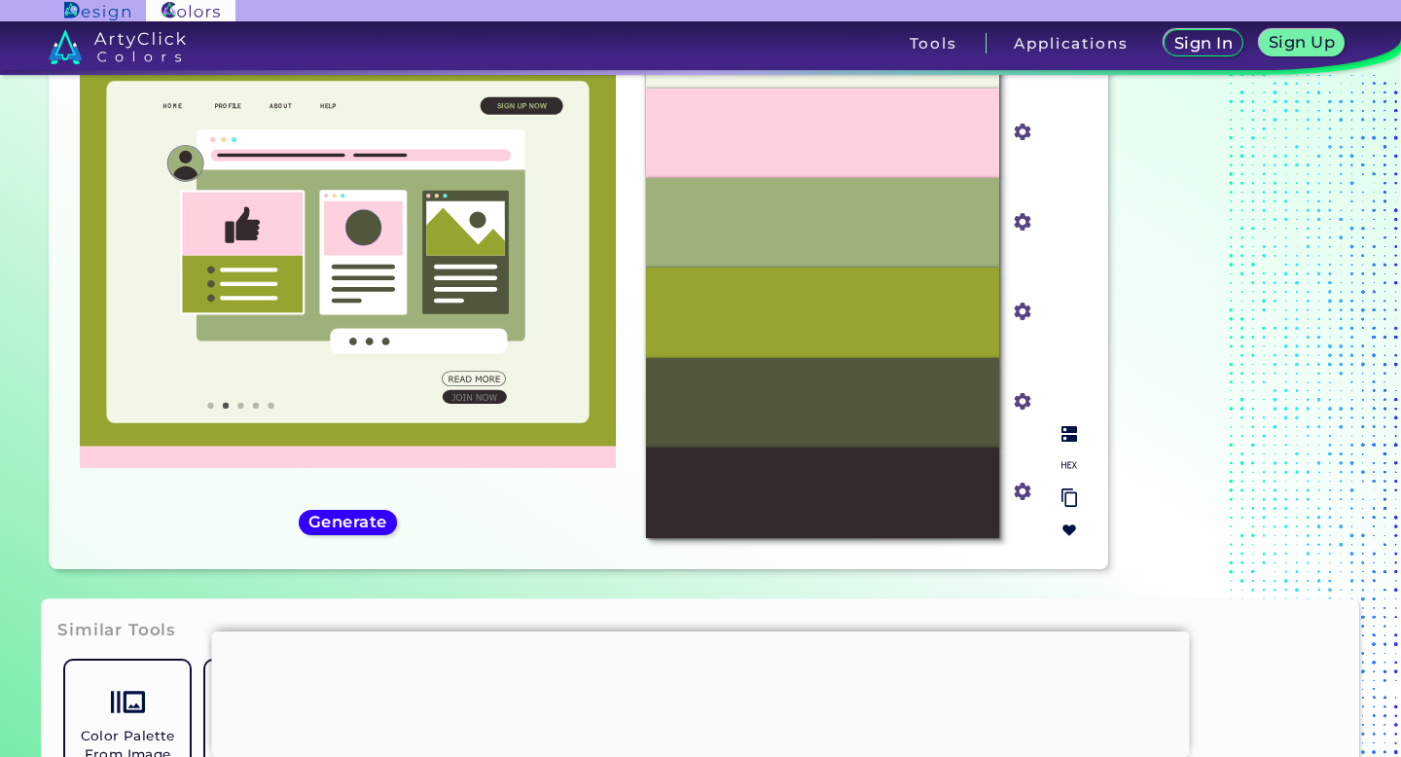
click at [1022, 227] on input "#9fb17a" at bounding box center [1018, 219] width 24 height 24
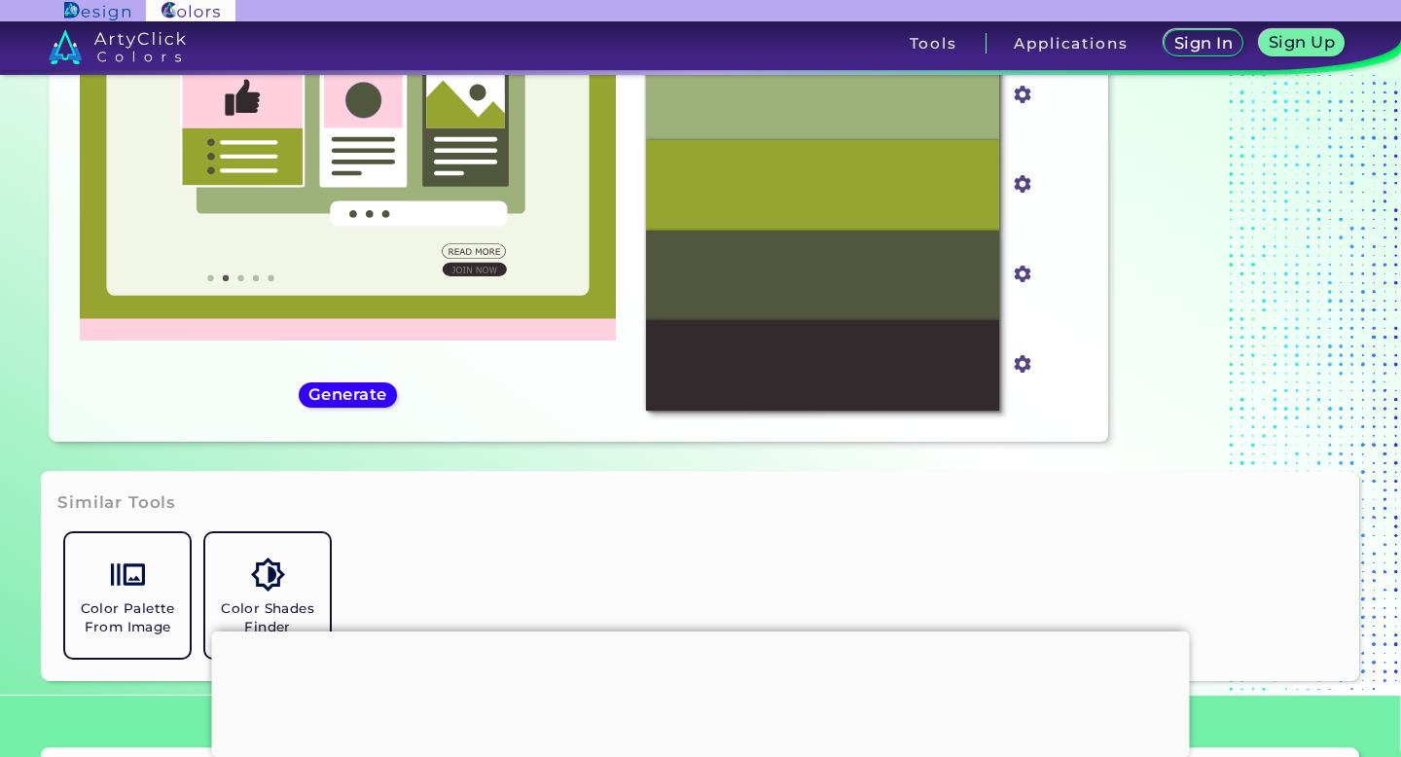
scroll to position [230, 0]
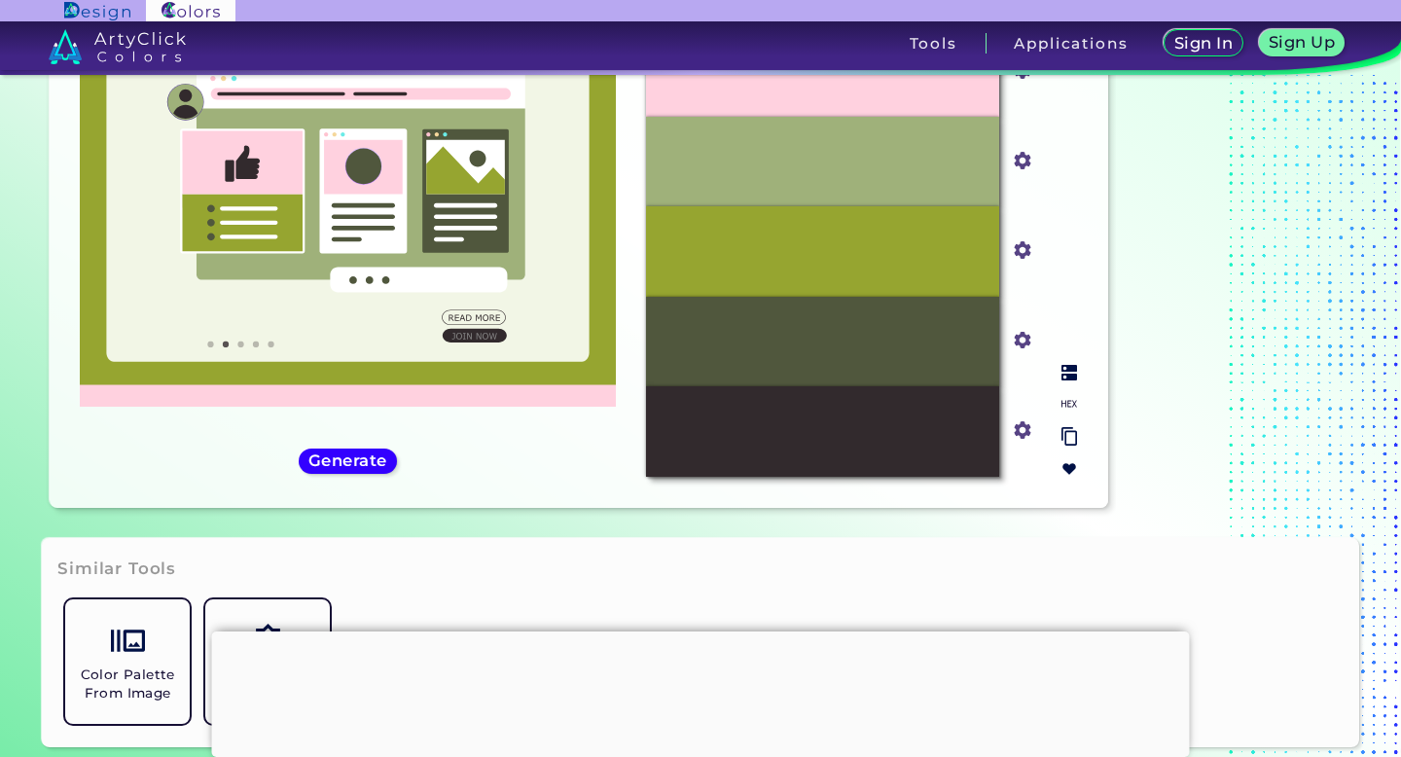
click at [1067, 382] on div at bounding box center [1069, 420] width 31 height 127
click at [1061, 376] on img at bounding box center [1069, 373] width 16 height 16
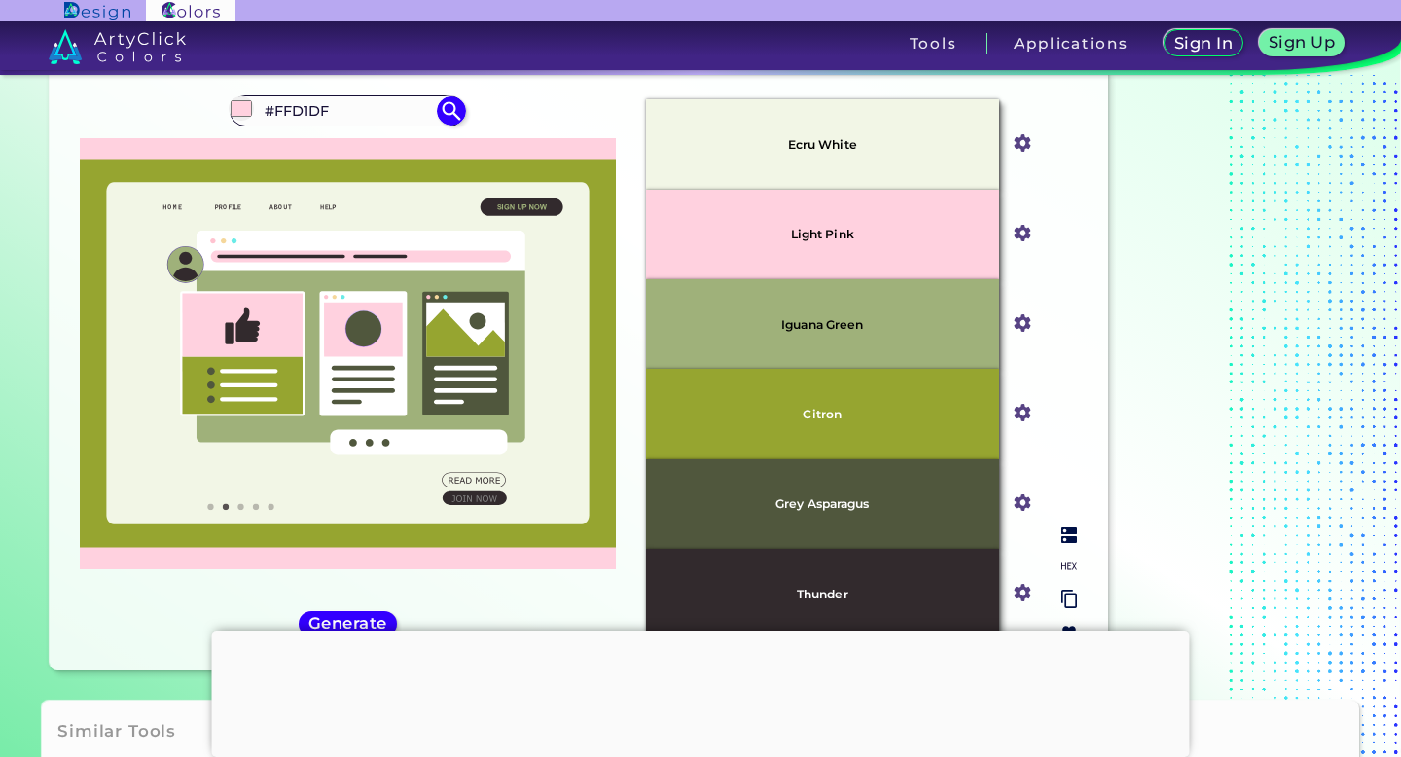
scroll to position [0, 0]
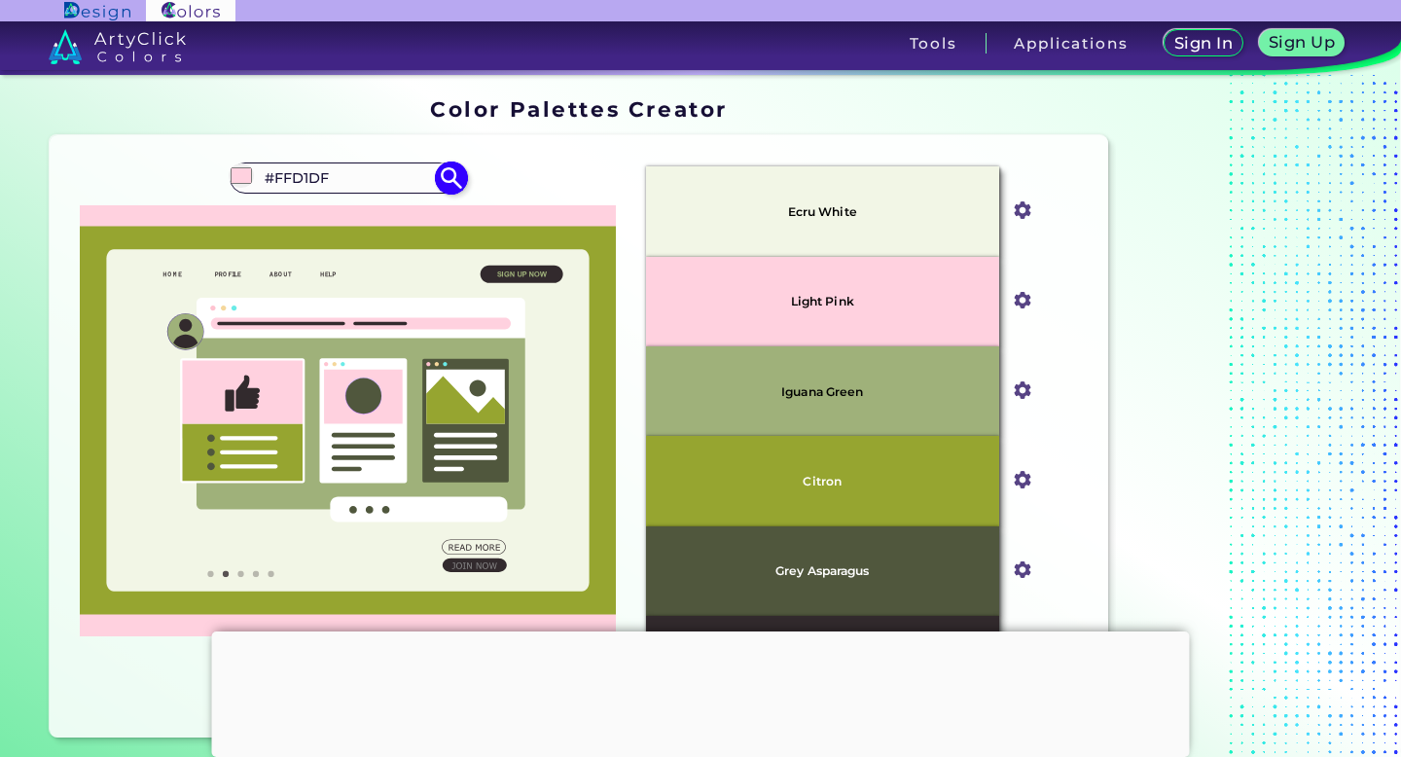
click at [336, 175] on input "#FFD1DF" at bounding box center [348, 178] width 181 height 26
type input "iguana"
click at [301, 212] on p "Iguana Green ◉" at bounding box center [321, 213] width 118 height 36
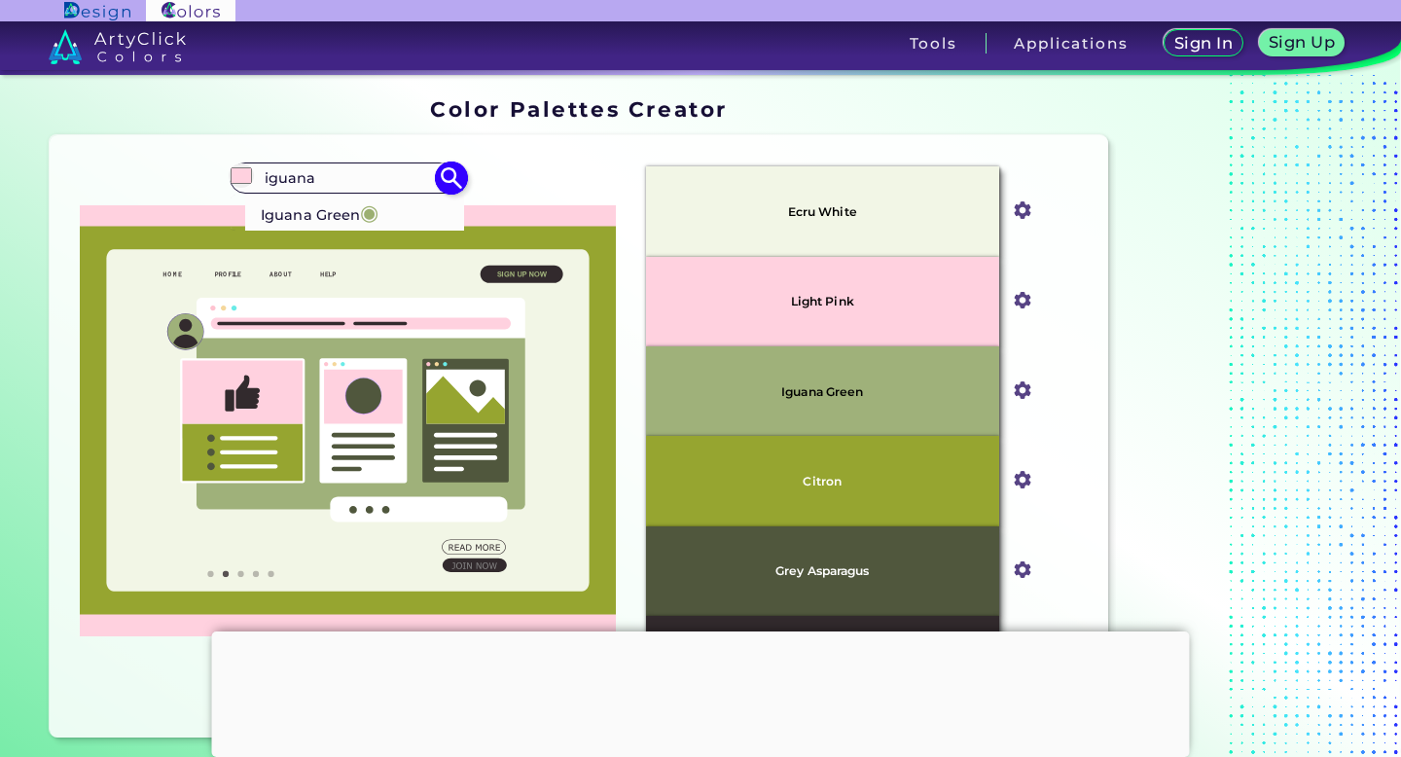
type input "#9cb071"
type input "#9CB071"
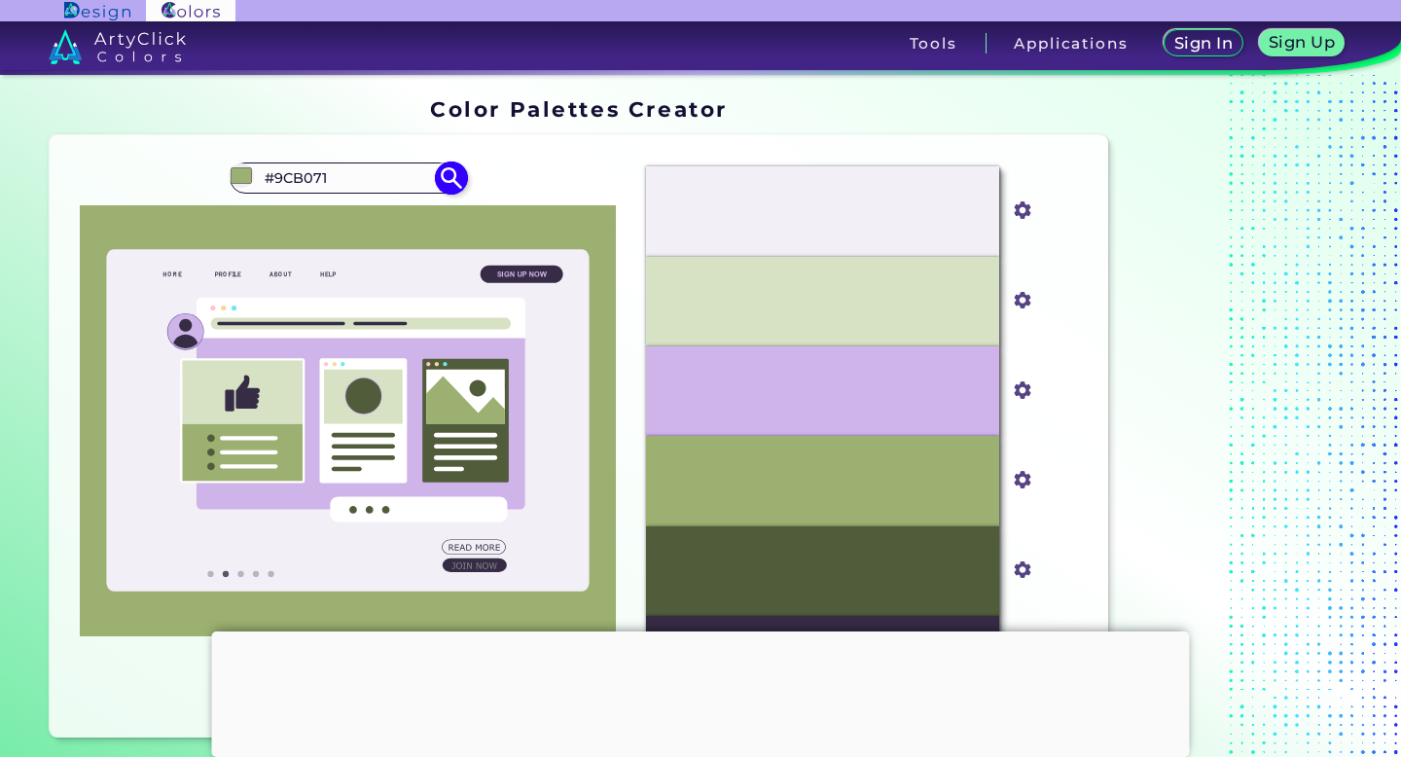
click at [306, 181] on input "#9CB071" at bounding box center [348, 178] width 181 height 26
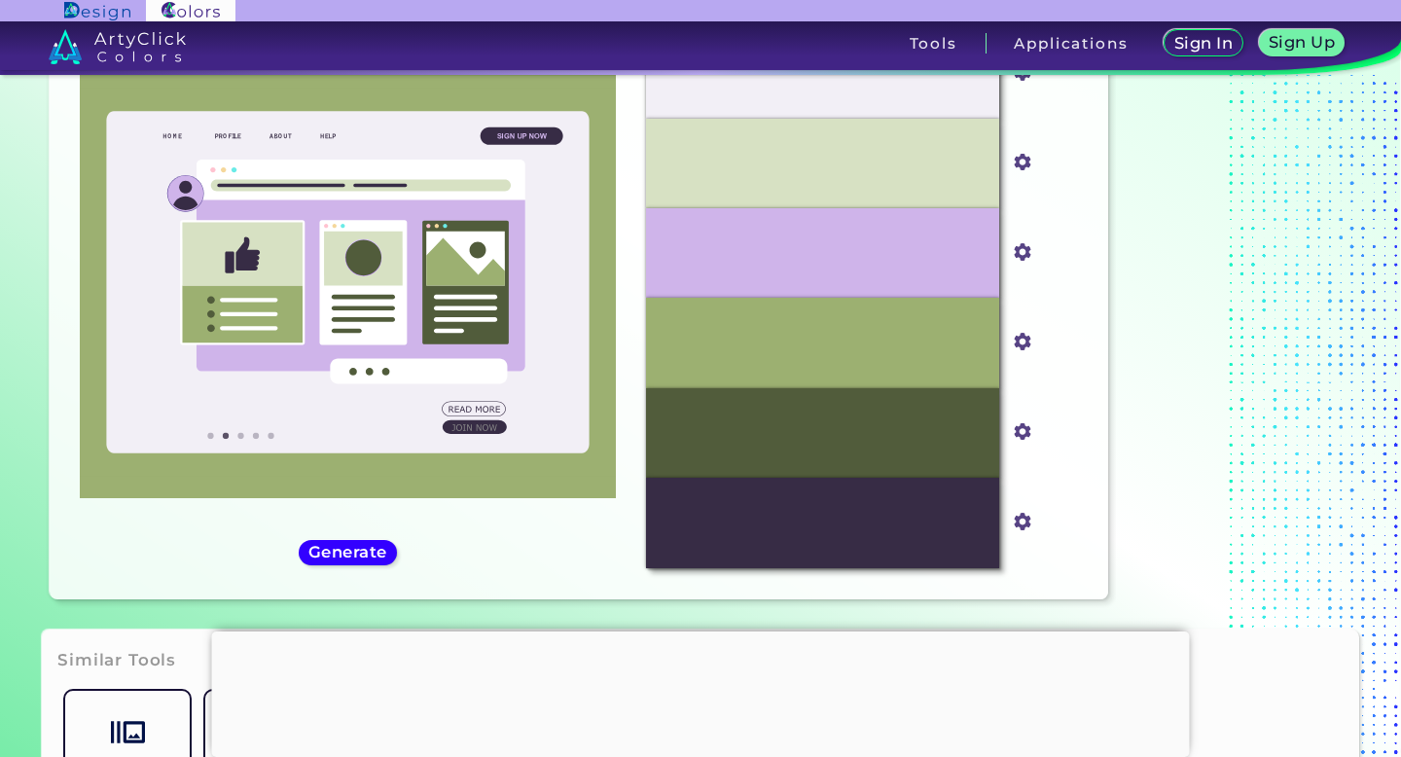
scroll to position [143, 0]
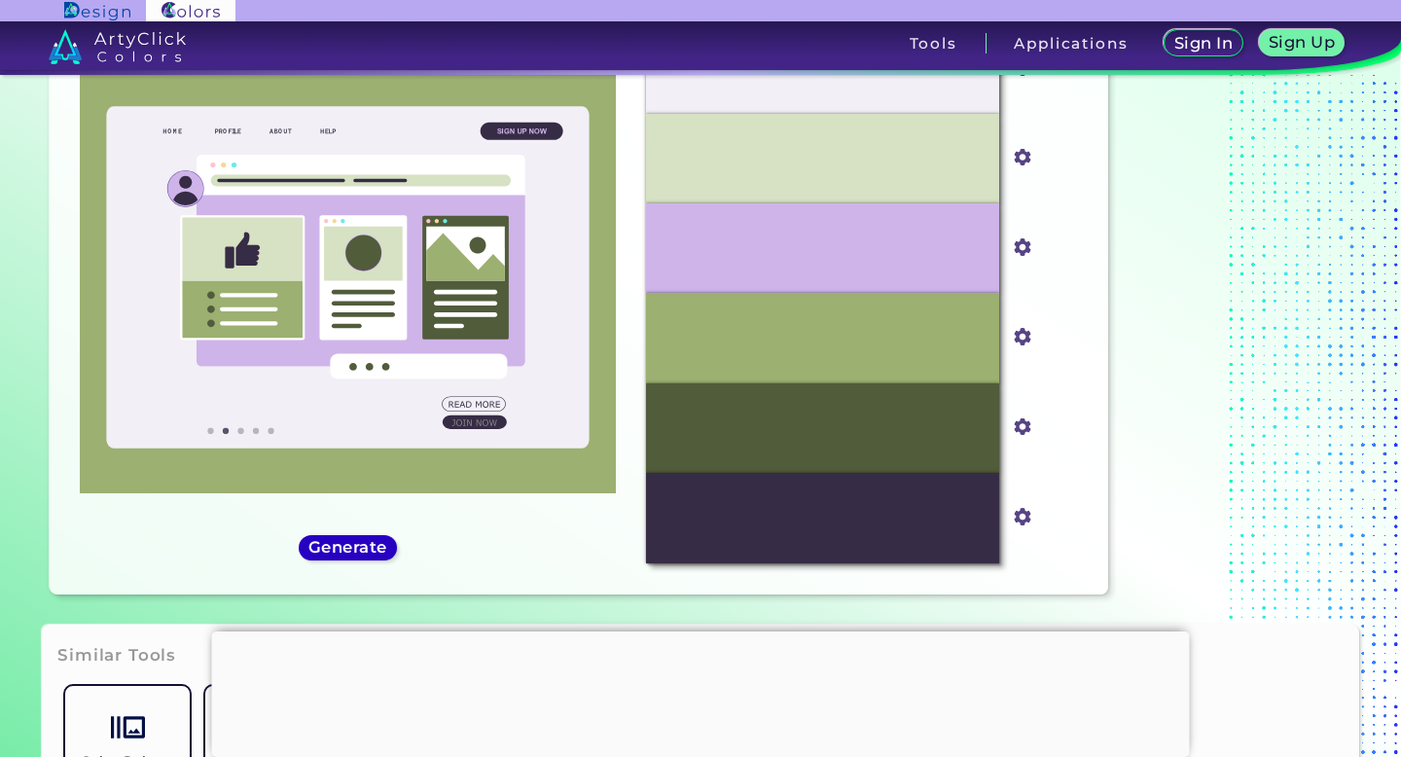
click at [340, 543] on h5 "Generate" at bounding box center [347, 547] width 71 height 15
